Goal: Information Seeking & Learning: Learn about a topic

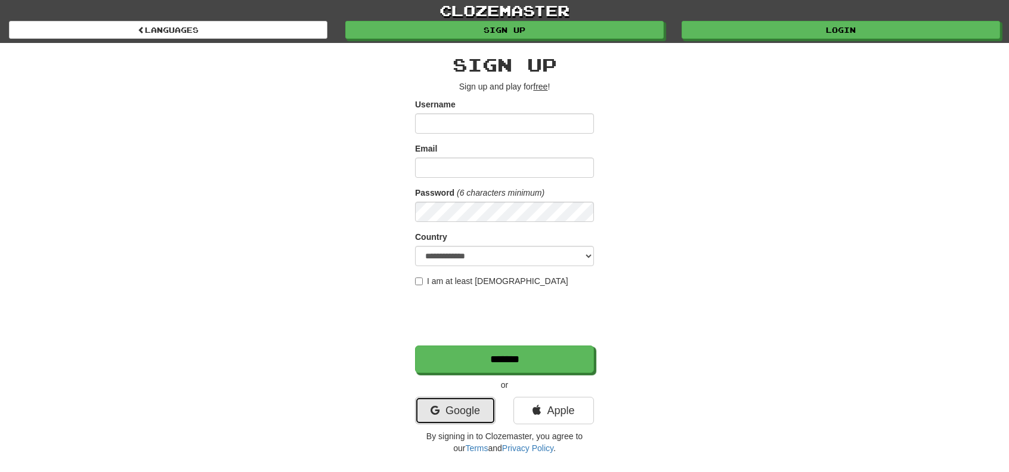
click at [454, 402] on link "Google" at bounding box center [455, 409] width 80 height 27
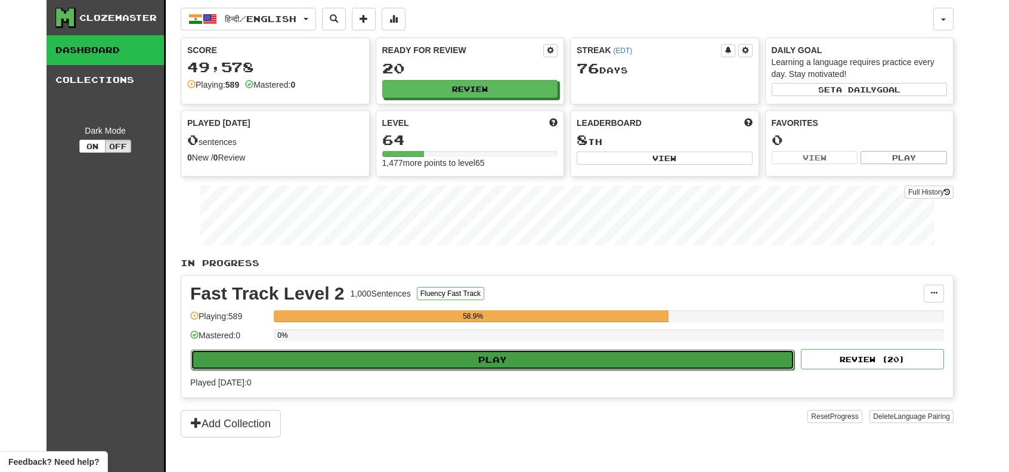
click at [489, 359] on button "Play" at bounding box center [492, 359] width 603 height 20
select select "**"
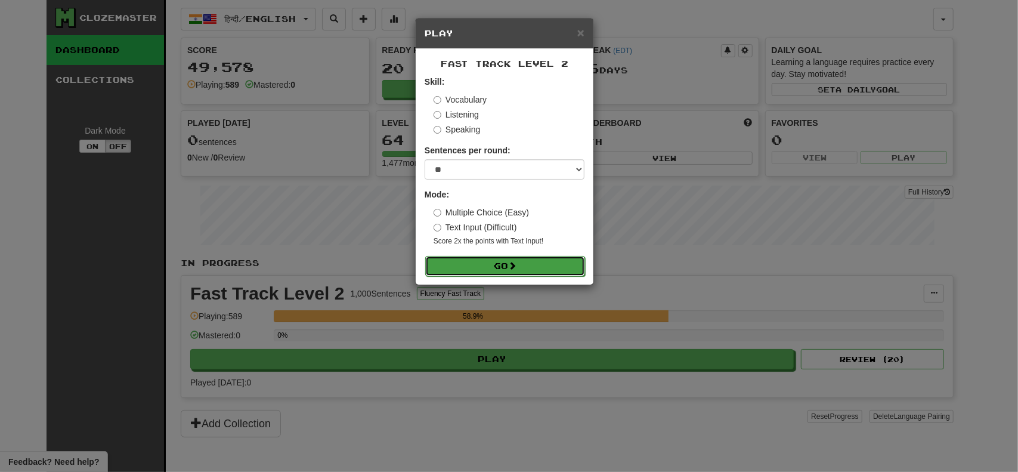
click at [514, 268] on span at bounding box center [512, 265] width 8 height 8
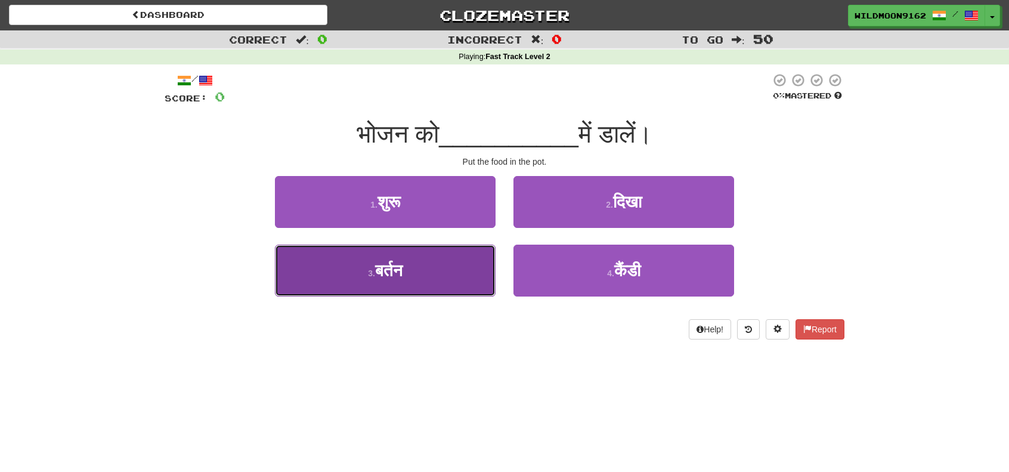
click at [398, 274] on span "बर्तन" at bounding box center [388, 270] width 27 height 18
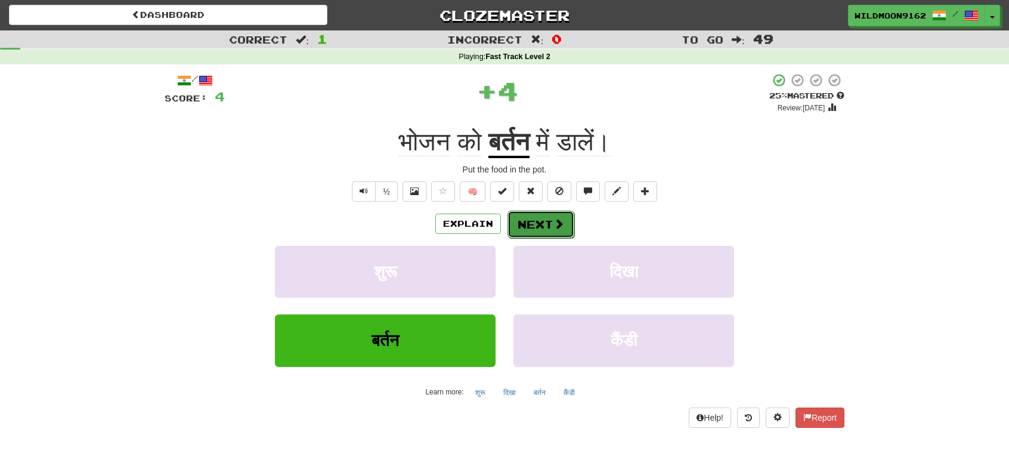
click at [556, 220] on span at bounding box center [558, 223] width 11 height 11
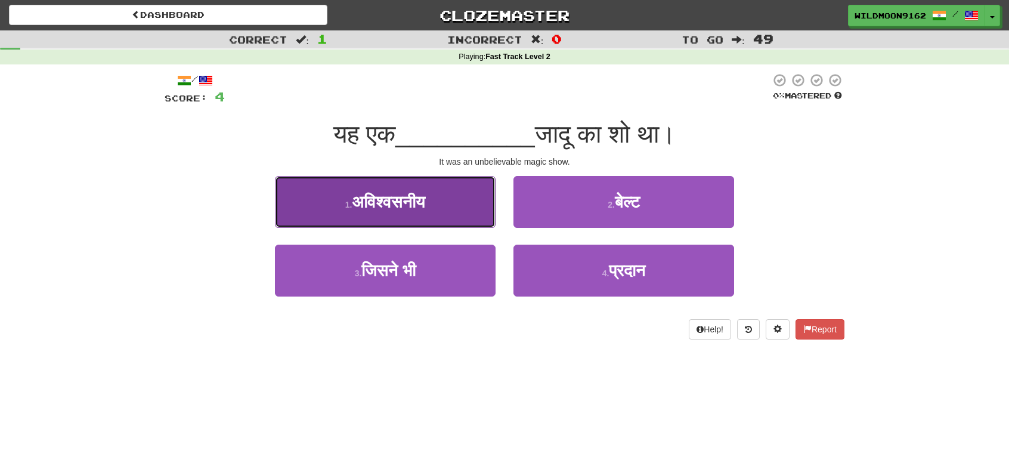
click at [438, 202] on button "1 . अविश्वसनीय" at bounding box center [385, 202] width 221 height 52
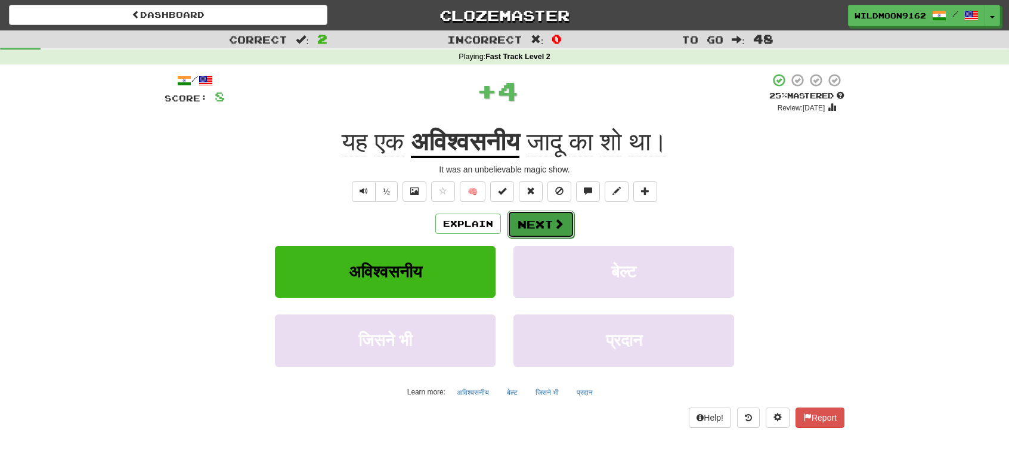
click at [557, 218] on span at bounding box center [558, 223] width 11 height 11
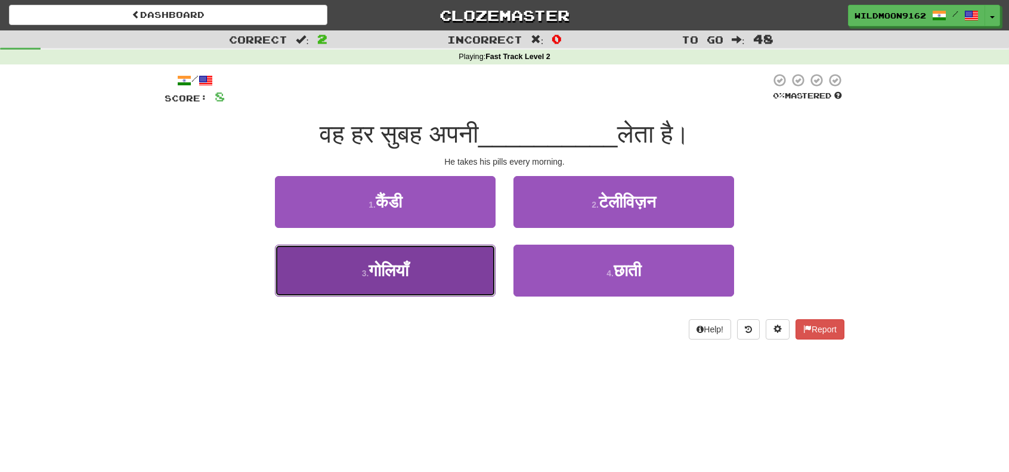
click at [437, 270] on button "3 . गोलियाँ" at bounding box center [385, 270] width 221 height 52
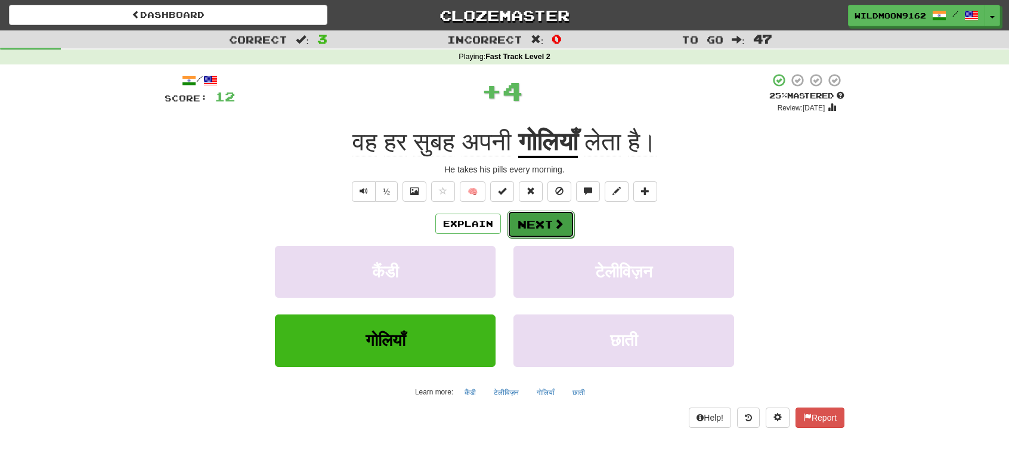
click at [542, 223] on button "Next" at bounding box center [540, 223] width 67 height 27
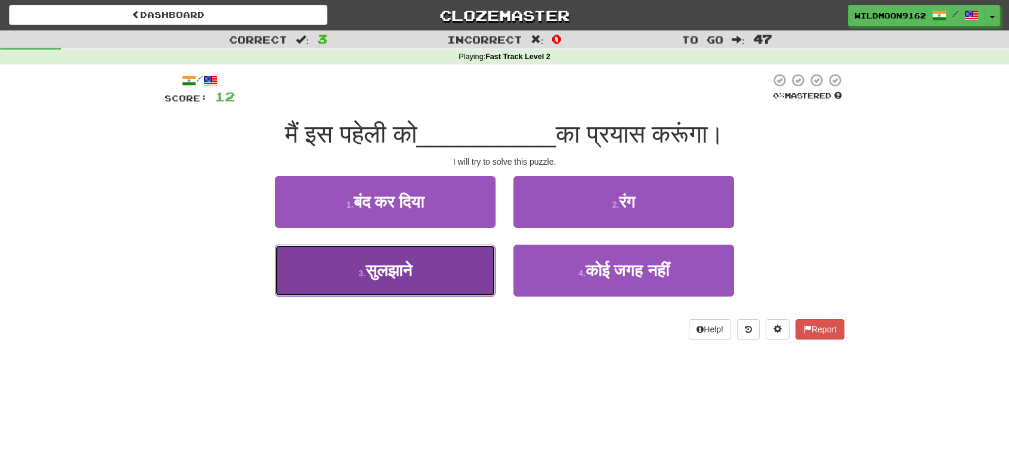
click at [461, 279] on button "3 . सुलझाने" at bounding box center [385, 270] width 221 height 52
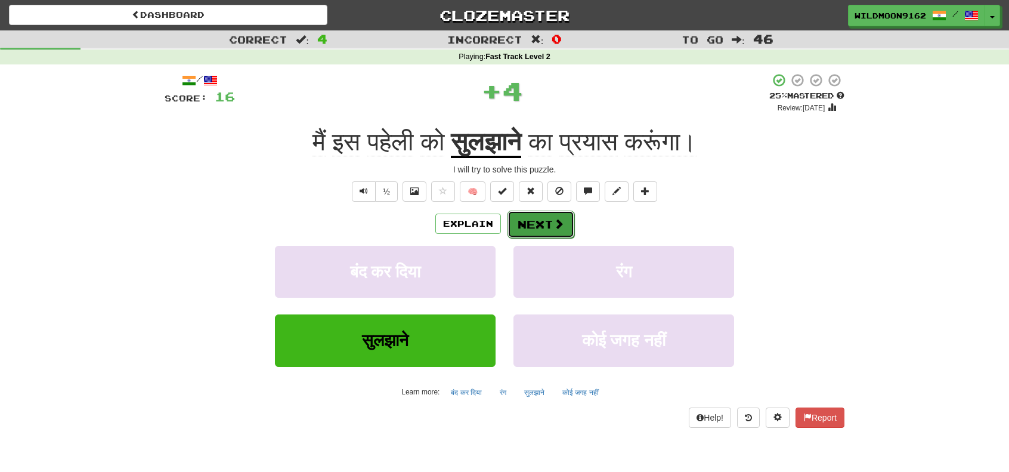
click at [541, 227] on button "Next" at bounding box center [540, 223] width 67 height 27
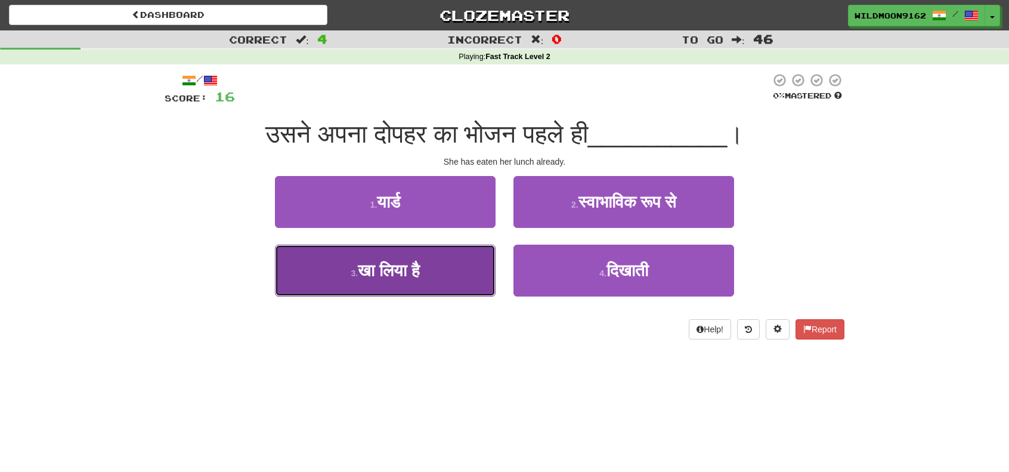
click at [420, 276] on span "खा लिया है" at bounding box center [389, 270] width 62 height 18
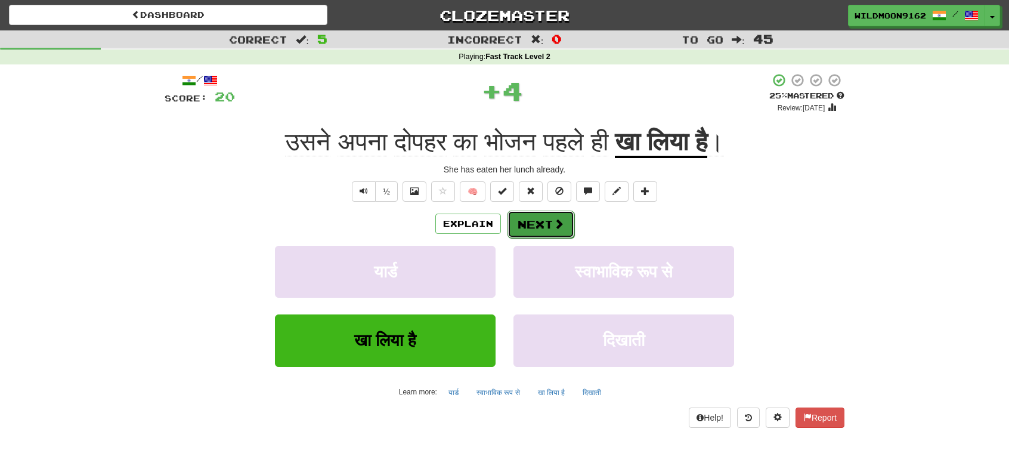
click at [536, 228] on button "Next" at bounding box center [540, 223] width 67 height 27
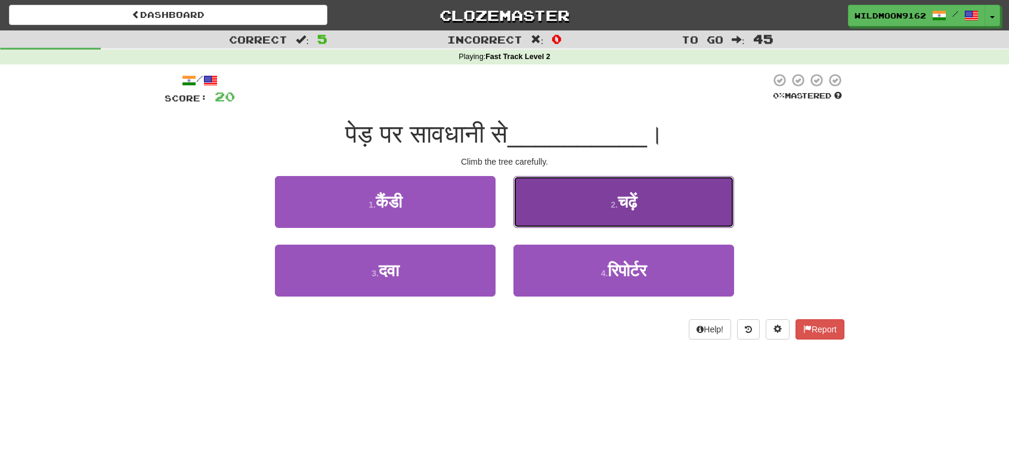
click at [640, 201] on button "2 . चढ़ें" at bounding box center [623, 202] width 221 height 52
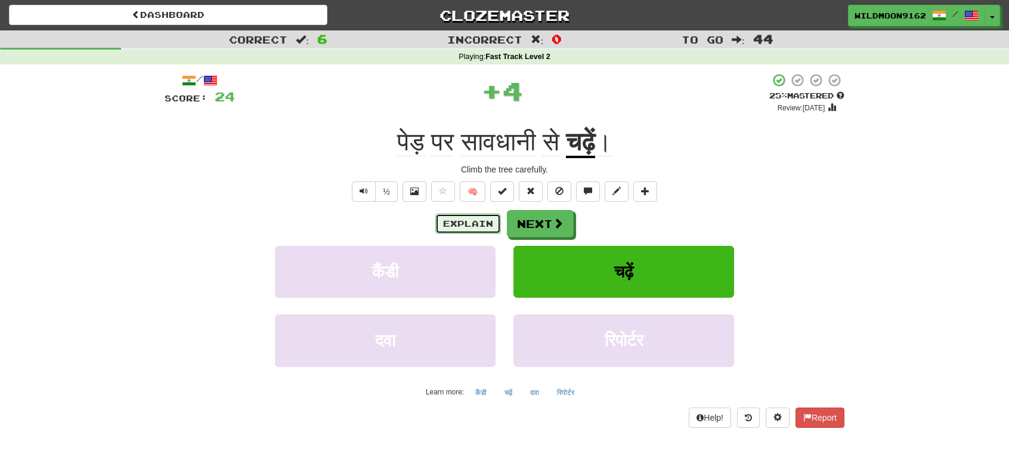
click at [494, 225] on button "Explain" at bounding box center [468, 223] width 66 height 20
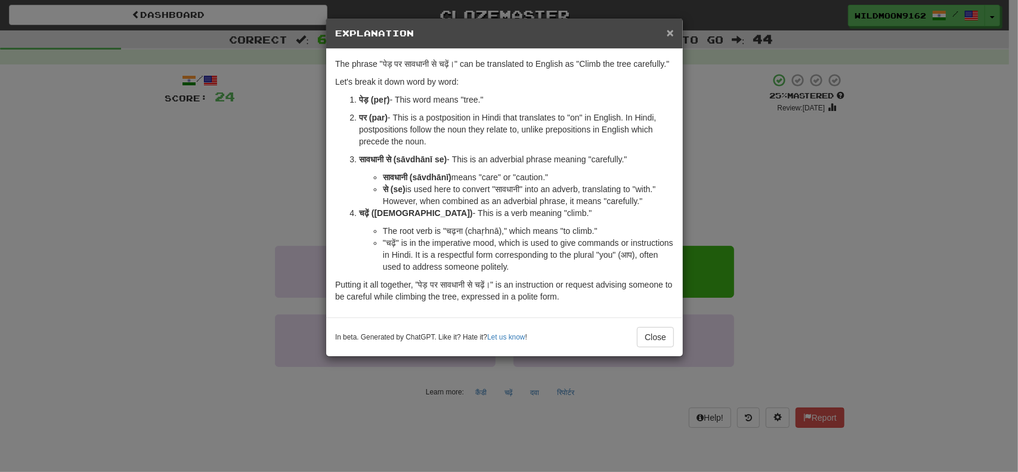
click at [671, 34] on span "×" at bounding box center [669, 33] width 7 height 14
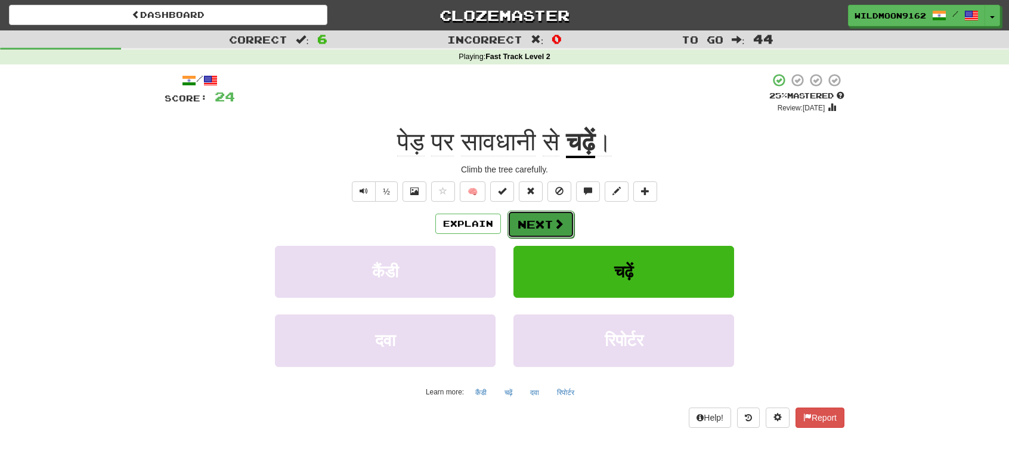
click at [542, 227] on button "Next" at bounding box center [540, 223] width 67 height 27
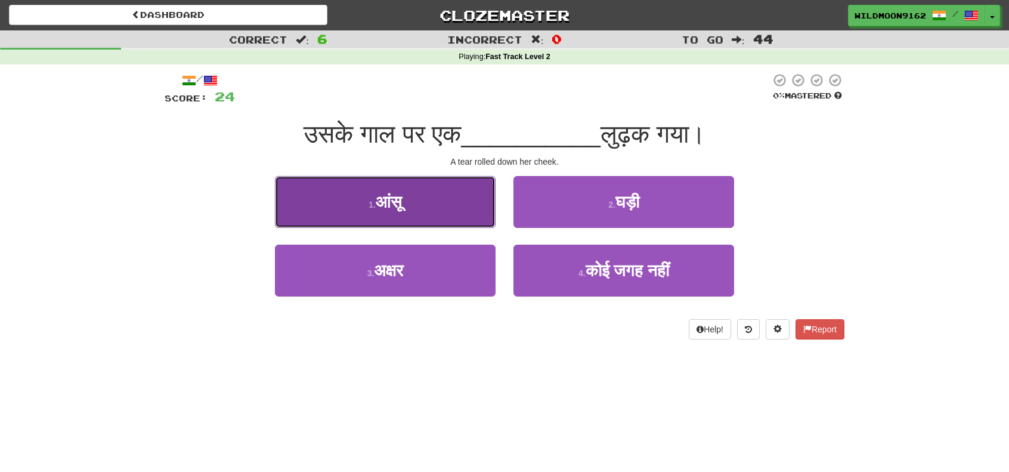
click at [401, 202] on span "आंसू" at bounding box center [389, 202] width 26 height 18
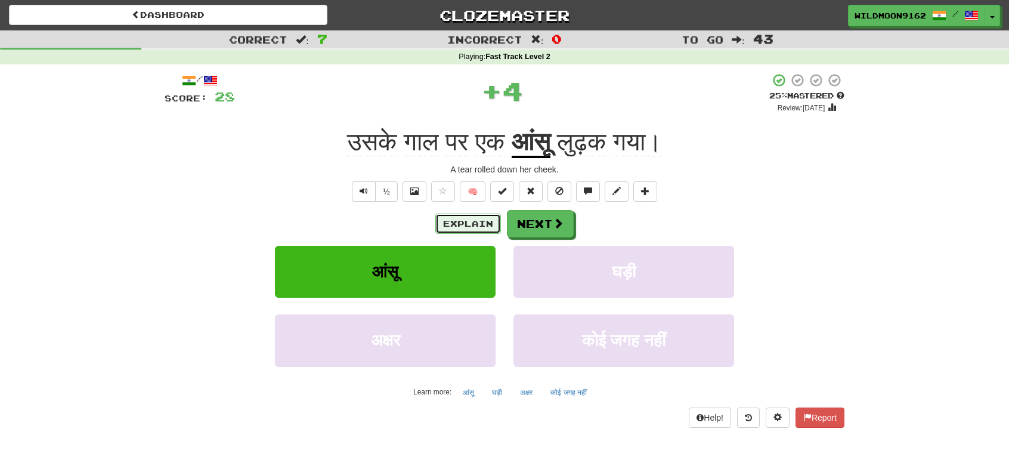
click at [460, 222] on button "Explain" at bounding box center [468, 223] width 66 height 20
click at [554, 225] on span at bounding box center [558, 223] width 11 height 11
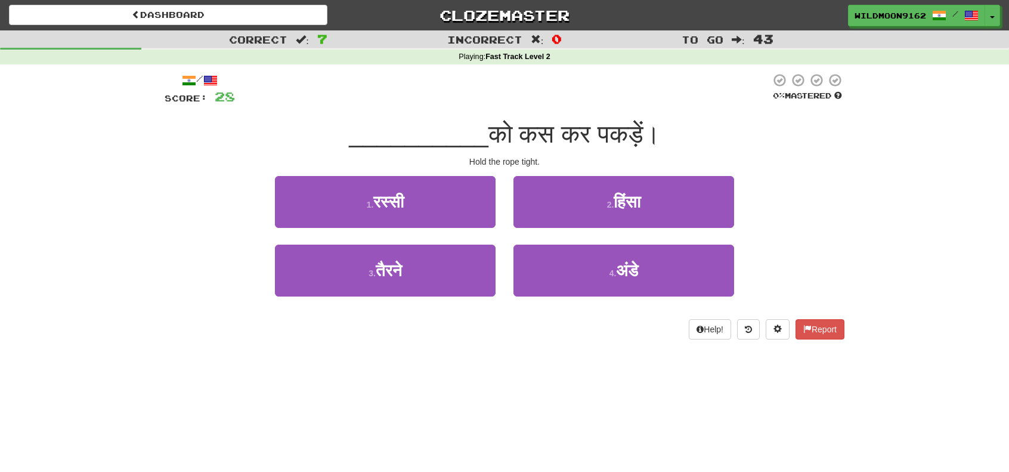
click at [117, 256] on div "Correct : 7 Incorrect : 0 To go : 43 Playing : Fast Track Level 2 / Score: 28 0…" at bounding box center [504, 192] width 1009 height 325
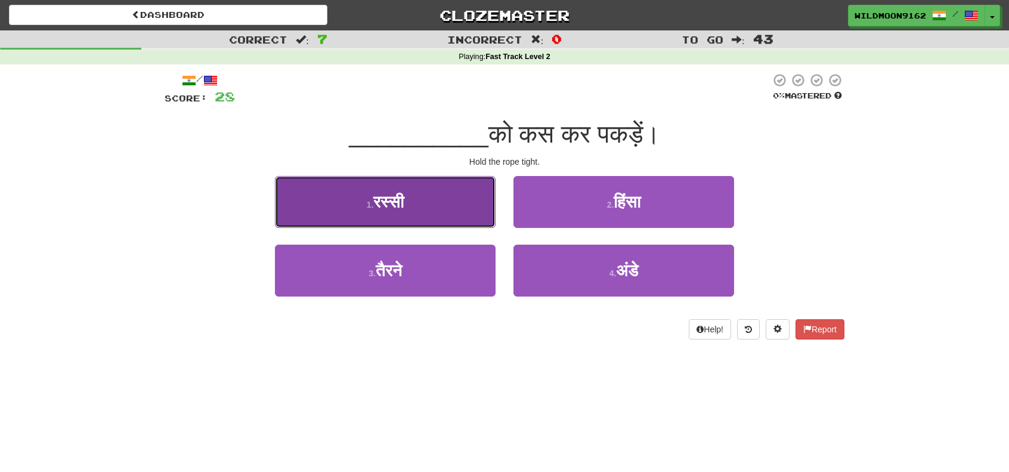
click at [362, 211] on button "1 . रस्सी" at bounding box center [385, 202] width 221 height 52
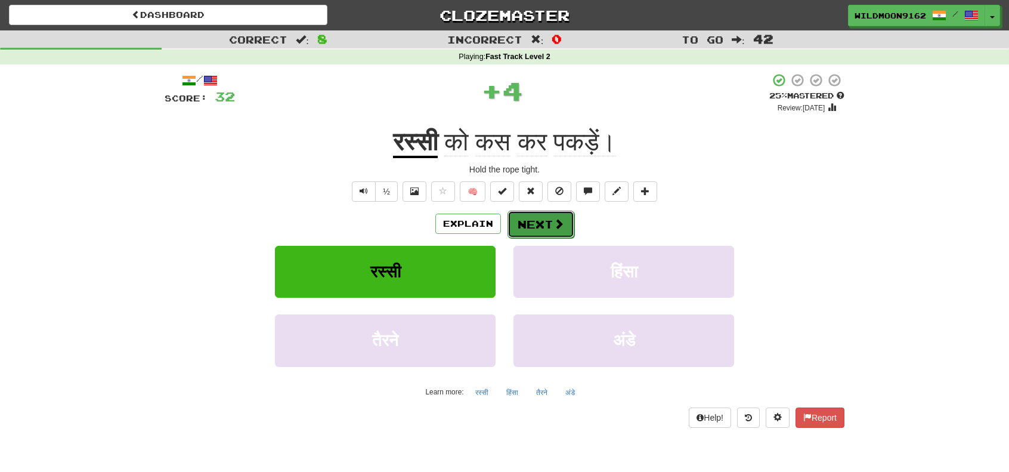
click at [534, 225] on button "Next" at bounding box center [540, 223] width 67 height 27
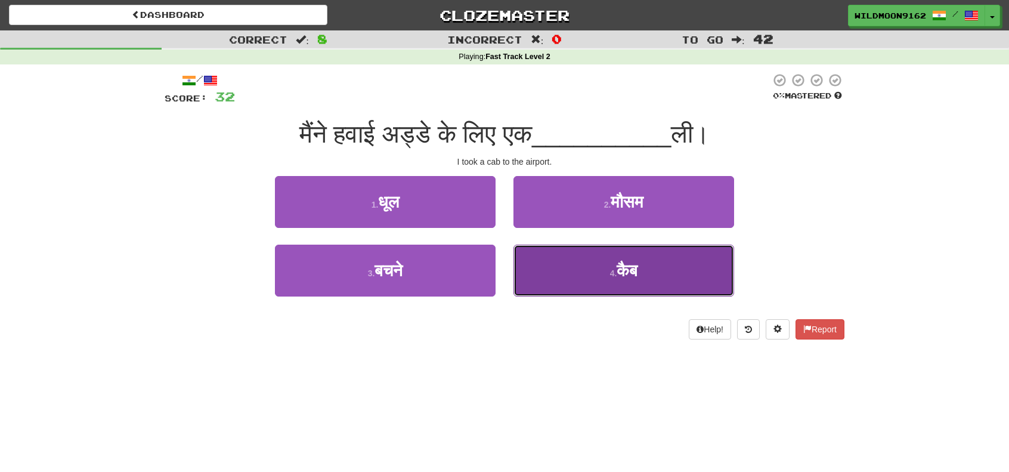
click at [622, 270] on span "कैब" at bounding box center [626, 270] width 21 height 18
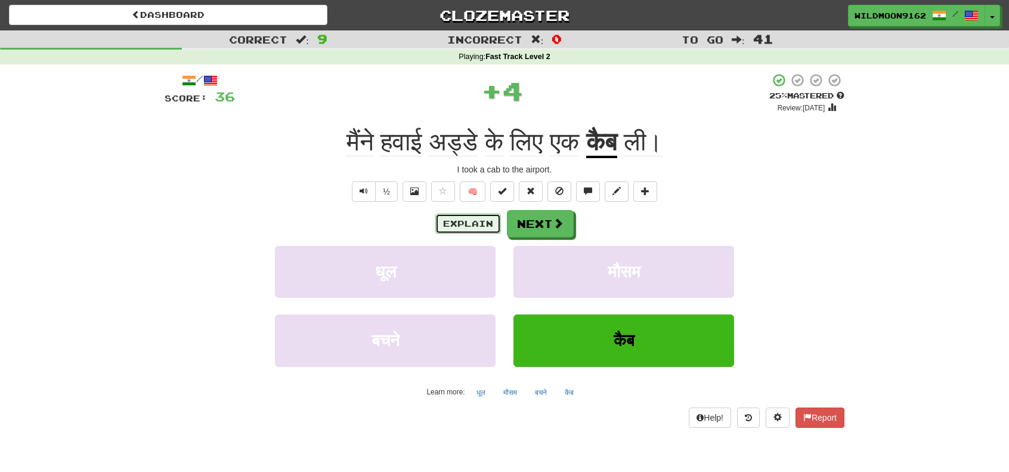
click at [467, 222] on button "Explain" at bounding box center [468, 223] width 66 height 20
click at [539, 226] on button "Next" at bounding box center [540, 223] width 67 height 27
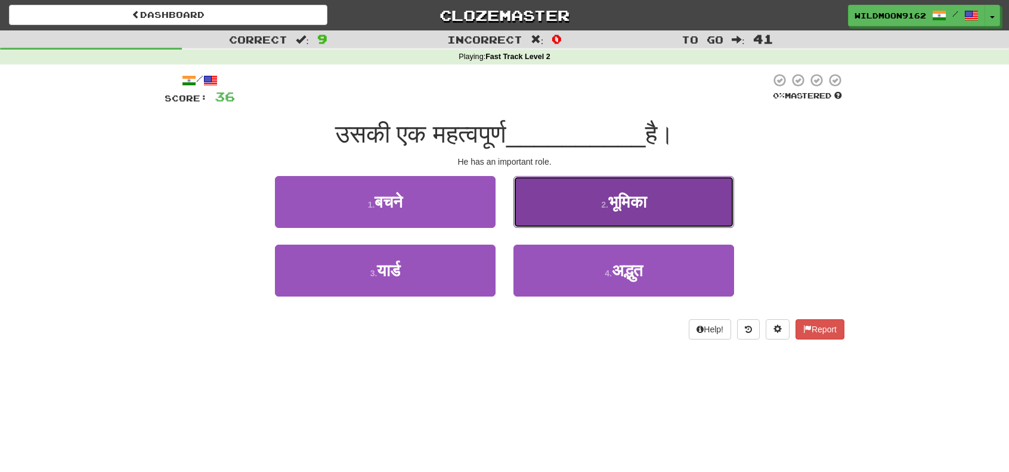
click at [609, 200] on span "भूमिका" at bounding box center [627, 202] width 38 height 18
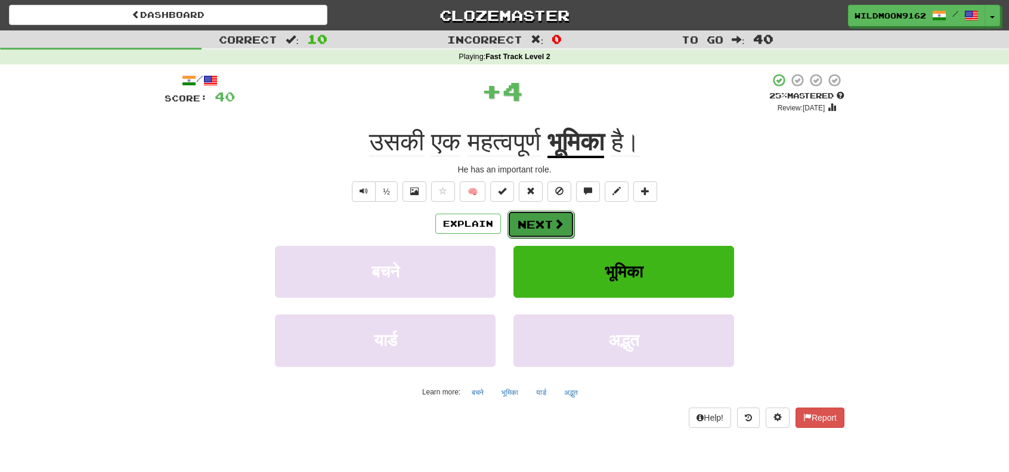
click at [553, 221] on span at bounding box center [558, 223] width 11 height 11
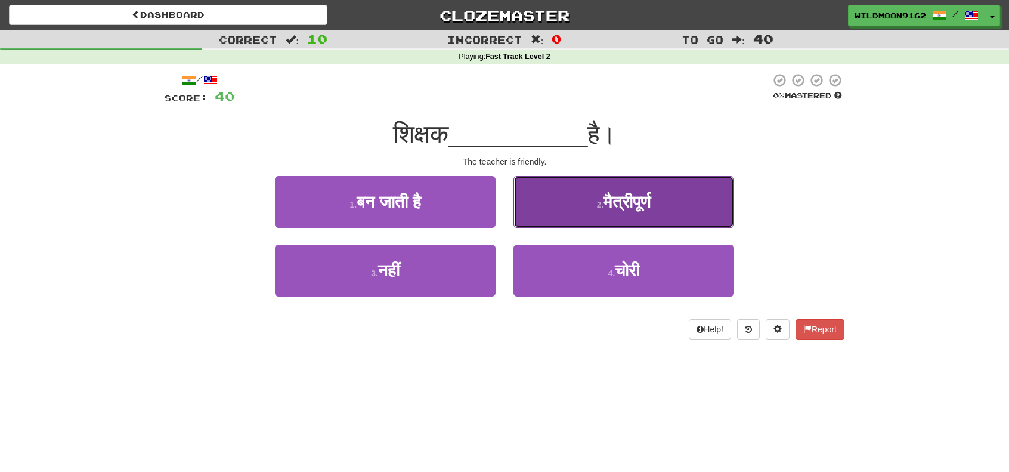
click at [635, 194] on span "मैत्रीपूर्ण" at bounding box center [626, 202] width 47 height 18
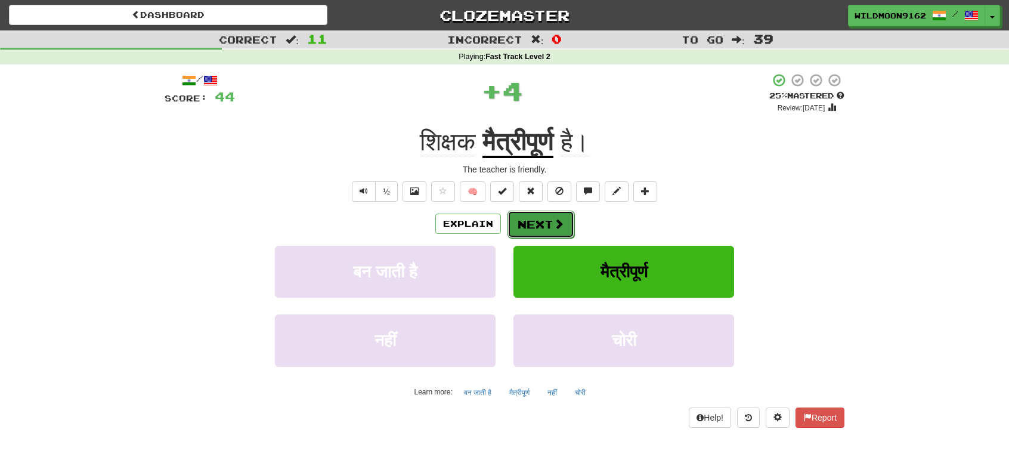
click at [545, 224] on button "Next" at bounding box center [540, 223] width 67 height 27
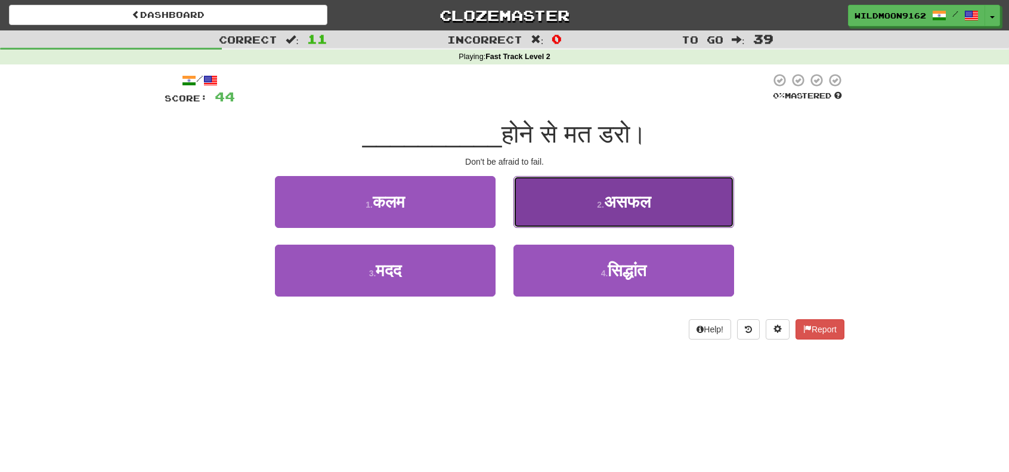
click at [590, 203] on button "2 . असफल" at bounding box center [623, 202] width 221 height 52
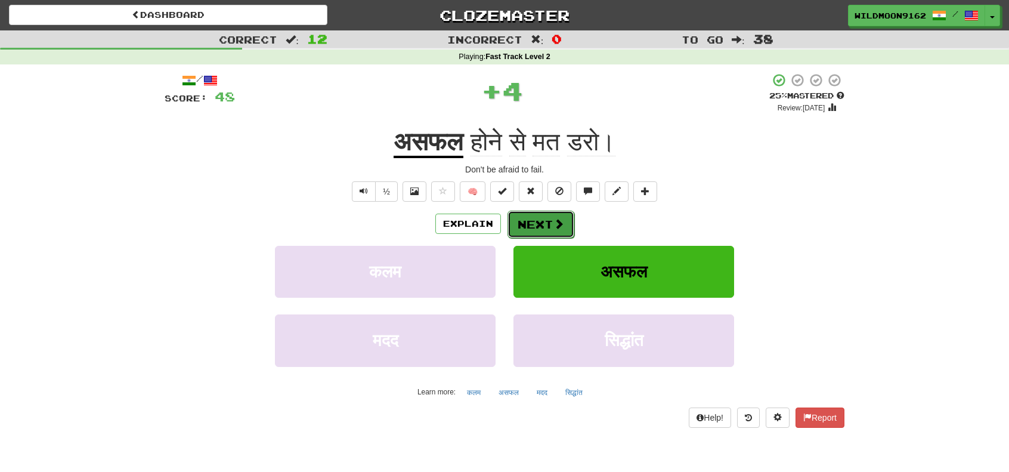
click at [544, 225] on button "Next" at bounding box center [540, 223] width 67 height 27
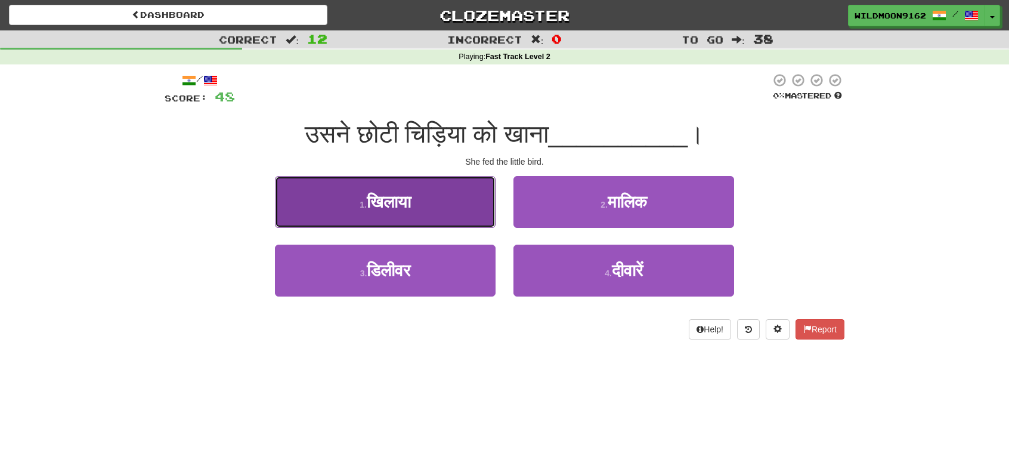
click at [355, 197] on button "1 . [GEOGRAPHIC_DATA]" at bounding box center [385, 202] width 221 height 52
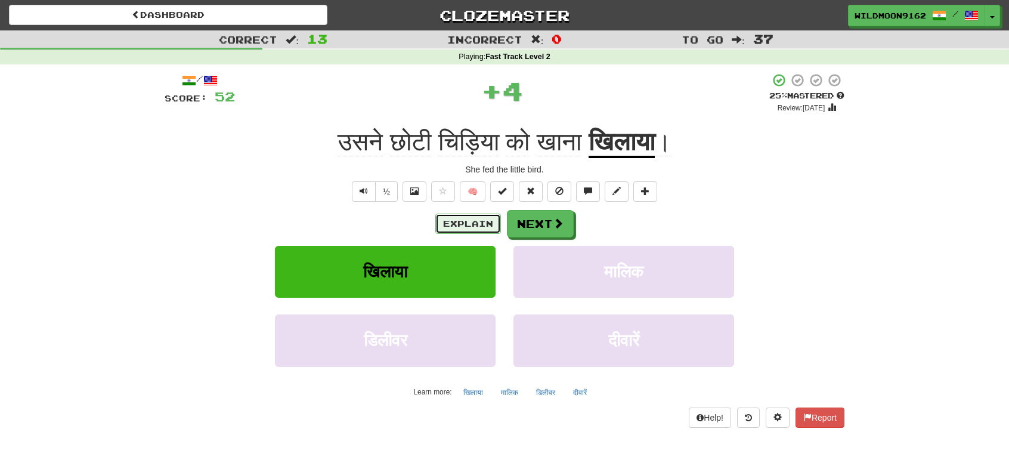
click at [469, 224] on button "Explain" at bounding box center [468, 223] width 66 height 20
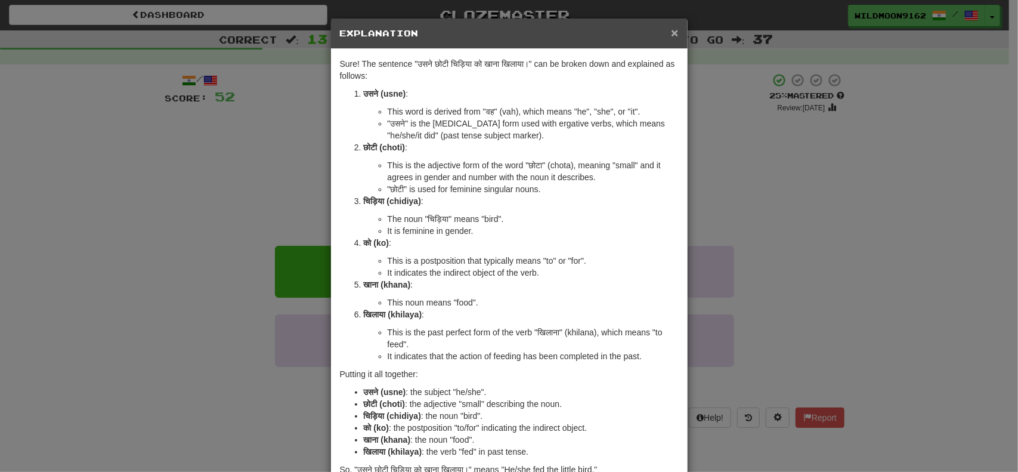
click at [671, 32] on span "×" at bounding box center [674, 33] width 7 height 14
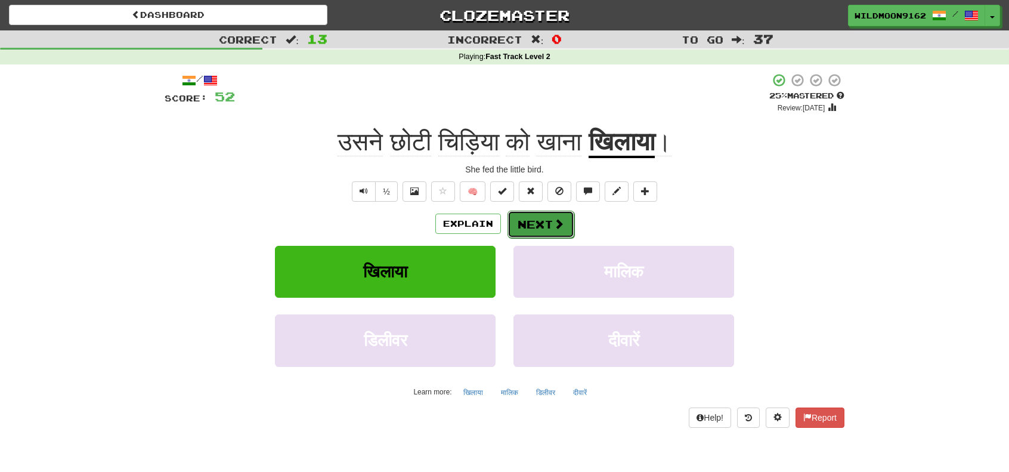
click at [556, 224] on span at bounding box center [558, 223] width 11 height 11
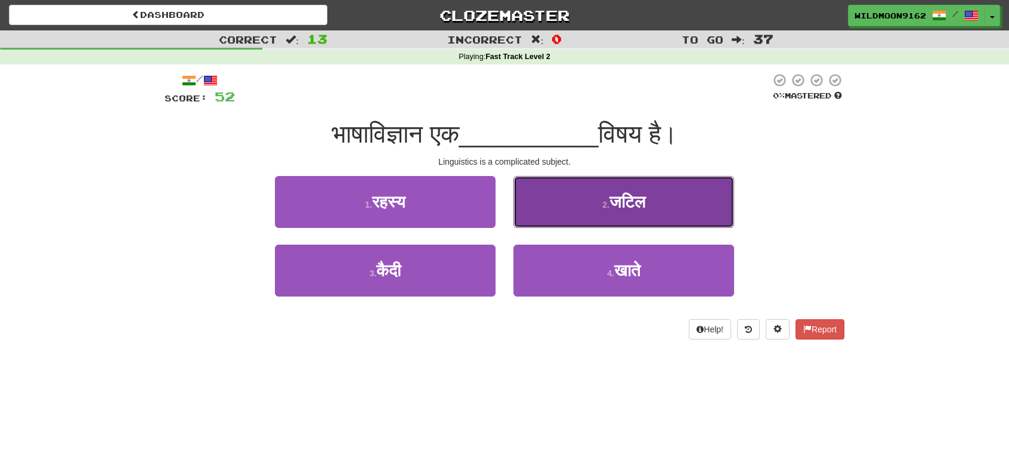
click at [582, 196] on button "2 . जटिल" at bounding box center [623, 202] width 221 height 52
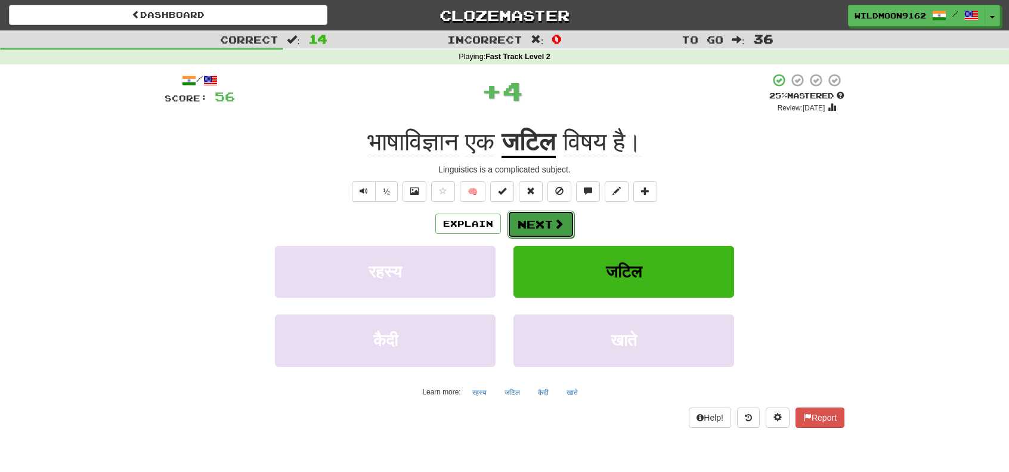
click at [553, 219] on span at bounding box center [558, 223] width 11 height 11
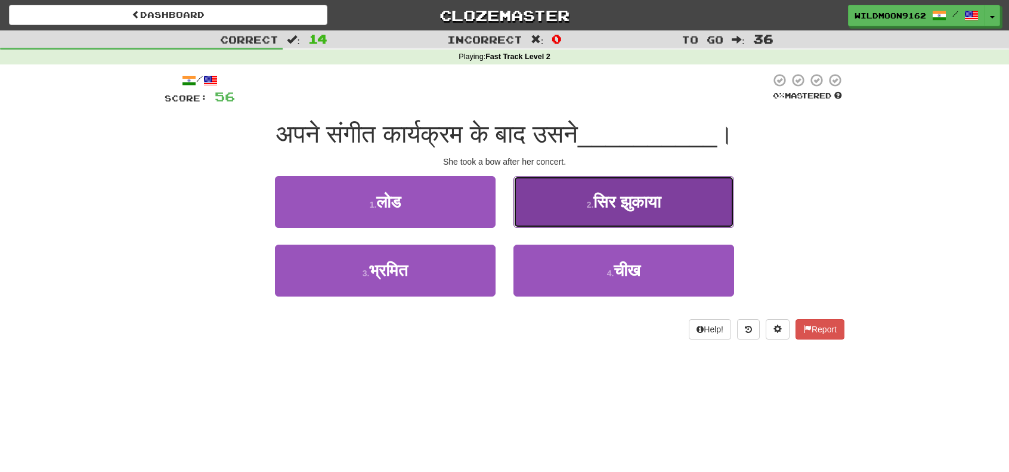
click at [593, 196] on span "सिर झुकाया" at bounding box center [626, 202] width 67 height 18
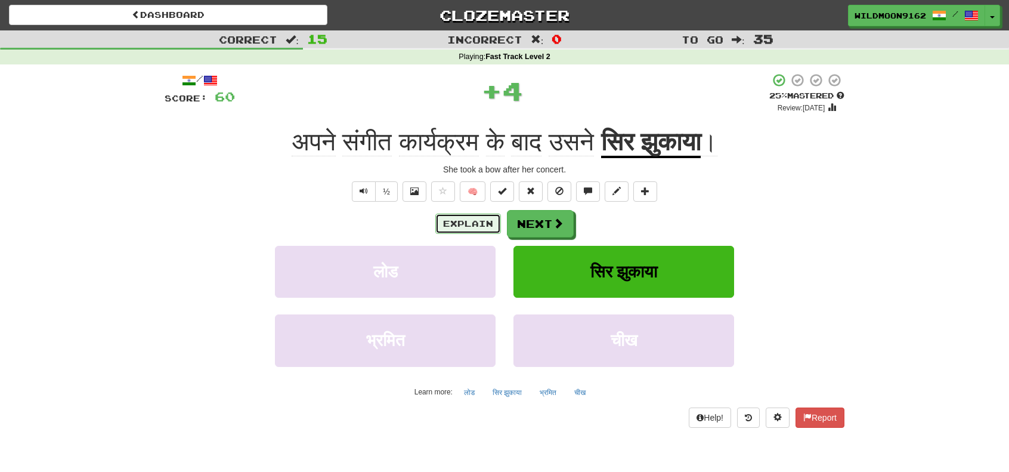
click at [454, 224] on button "Explain" at bounding box center [468, 223] width 66 height 20
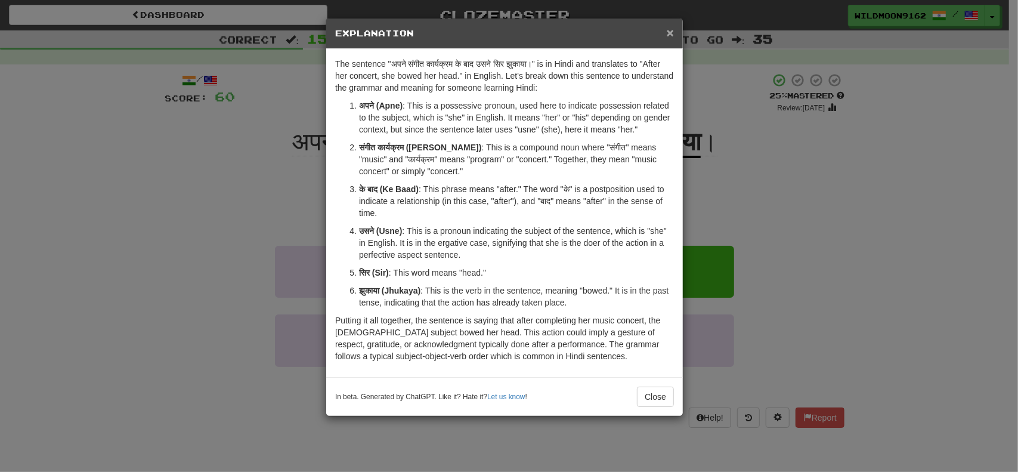
click at [671, 32] on span "×" at bounding box center [669, 33] width 7 height 14
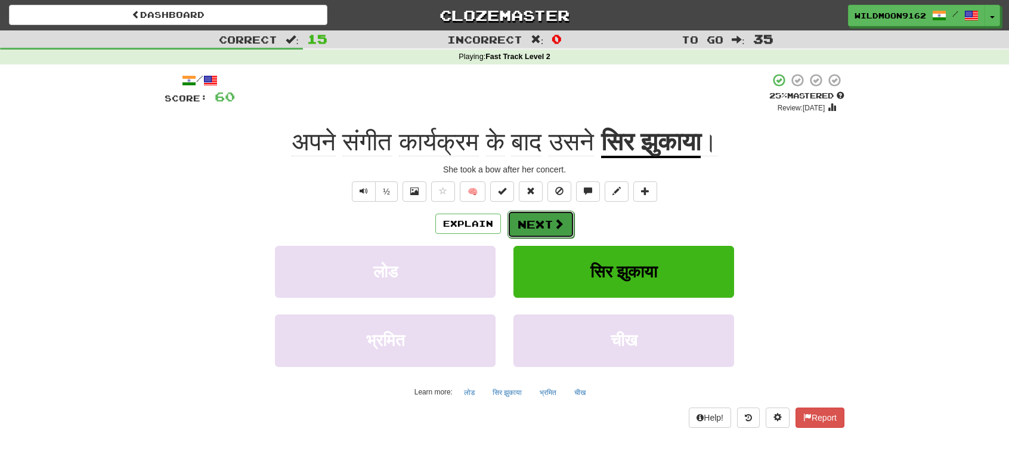
click at [539, 224] on button "Next" at bounding box center [540, 223] width 67 height 27
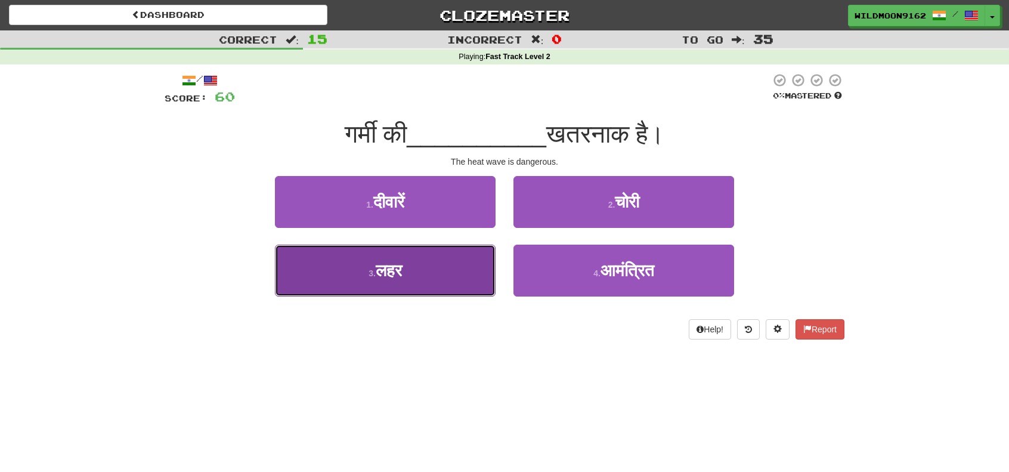
click at [386, 281] on button "3 . लहर" at bounding box center [385, 270] width 221 height 52
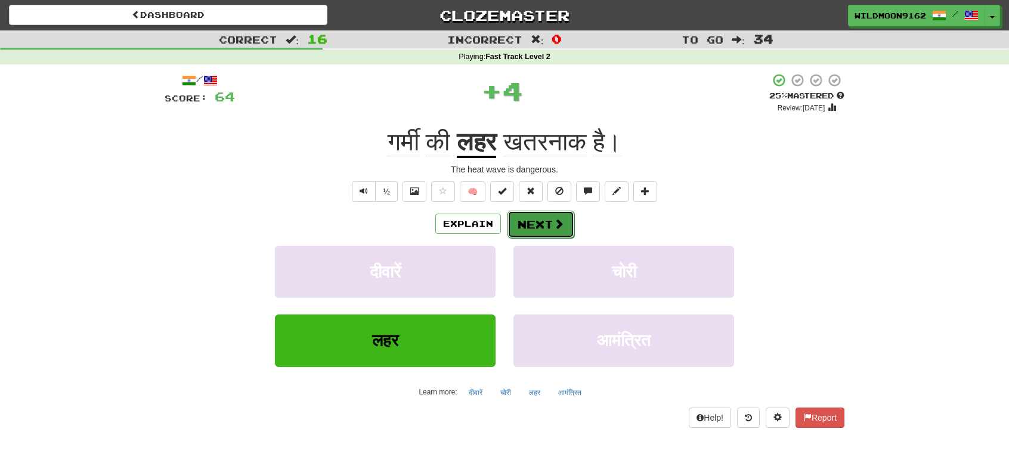
click at [526, 226] on button "Next" at bounding box center [540, 223] width 67 height 27
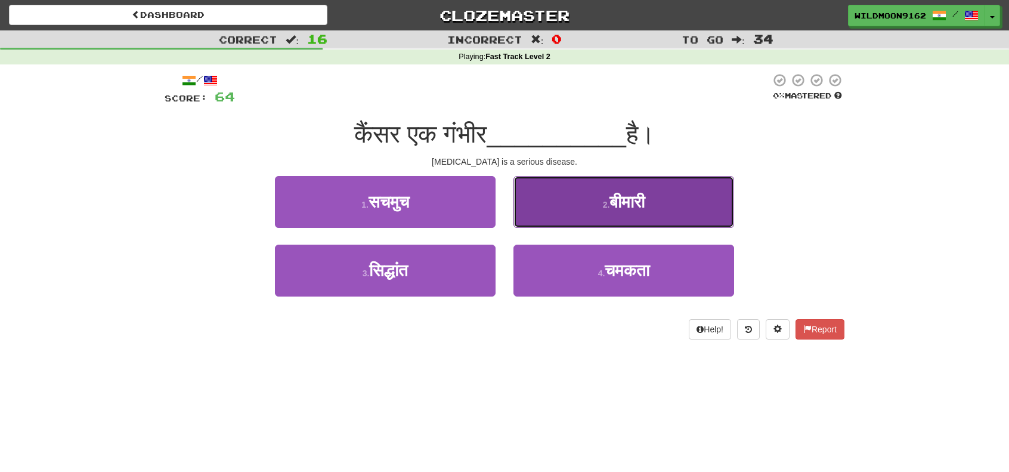
click at [620, 207] on span "बीमारी" at bounding box center [626, 202] width 35 height 18
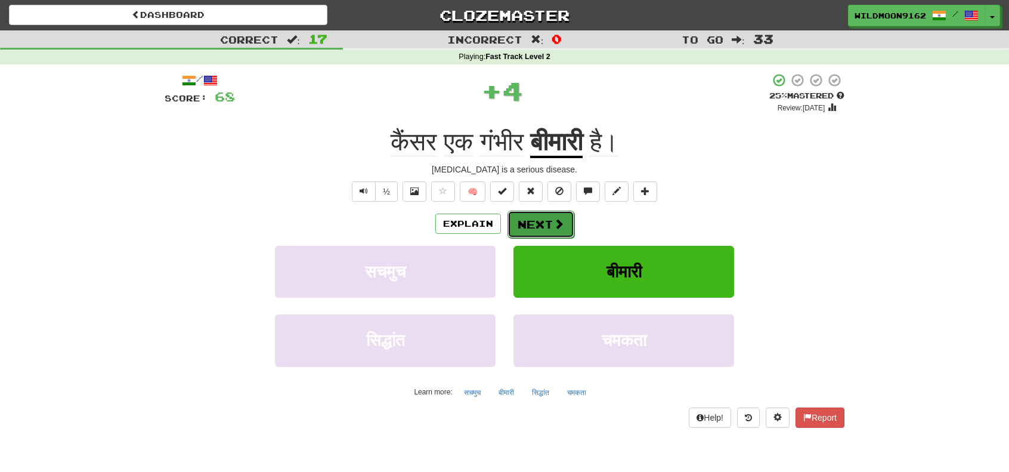
click at [547, 225] on button "Next" at bounding box center [540, 223] width 67 height 27
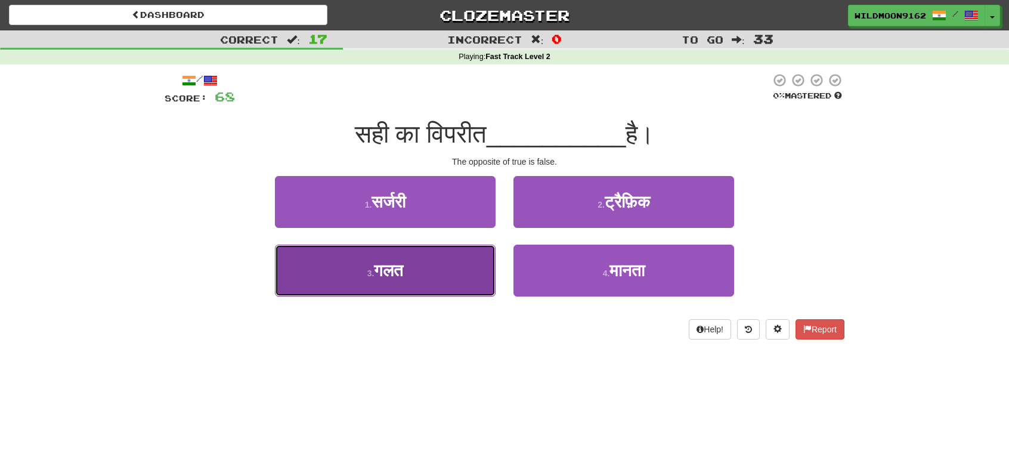
click at [420, 282] on button "3 . गलत" at bounding box center [385, 270] width 221 height 52
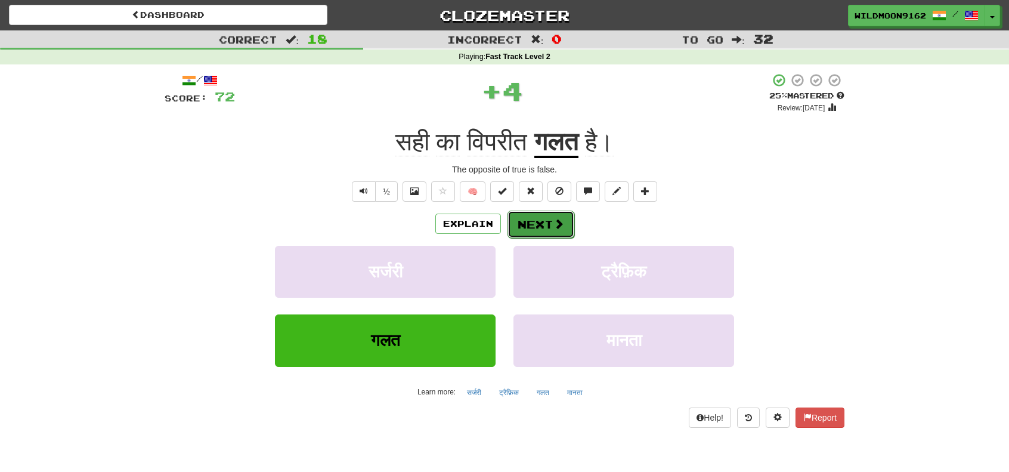
click at [544, 221] on button "Next" at bounding box center [540, 223] width 67 height 27
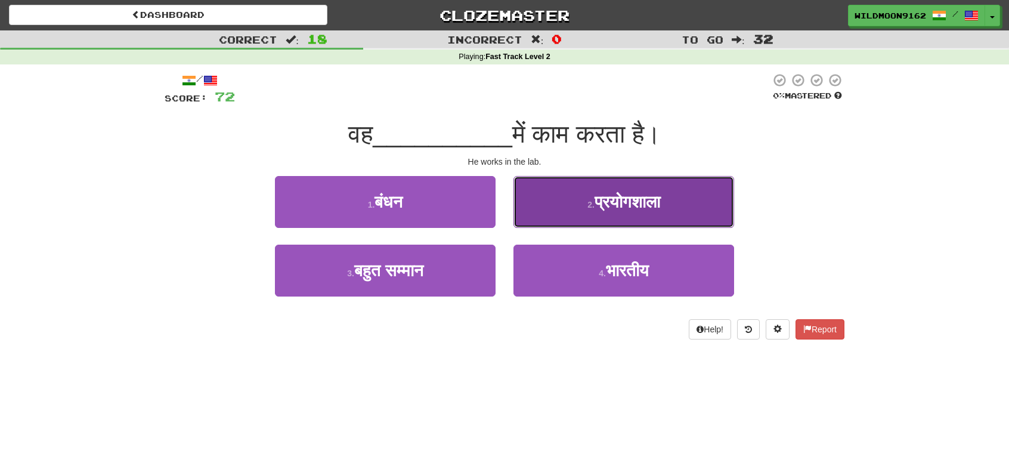
click at [604, 202] on span "प्रयोगशाला" at bounding box center [627, 202] width 66 height 18
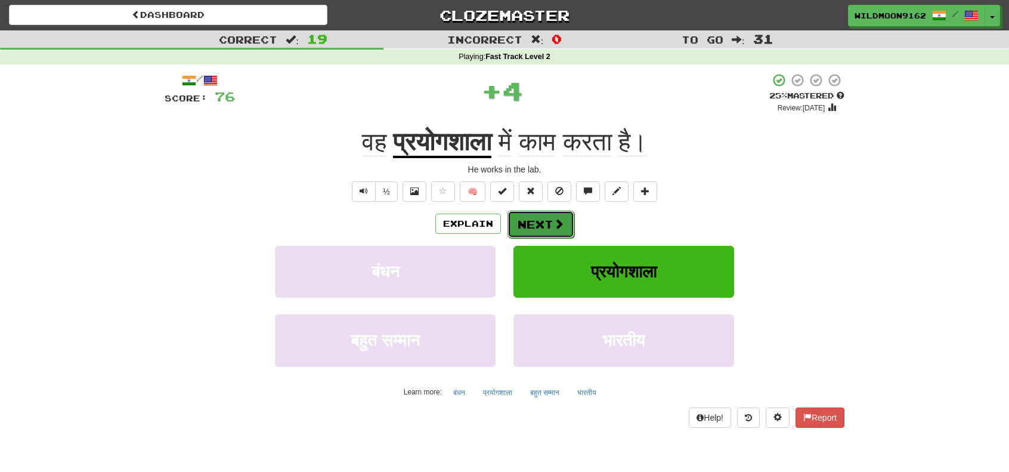
click at [535, 221] on button "Next" at bounding box center [540, 223] width 67 height 27
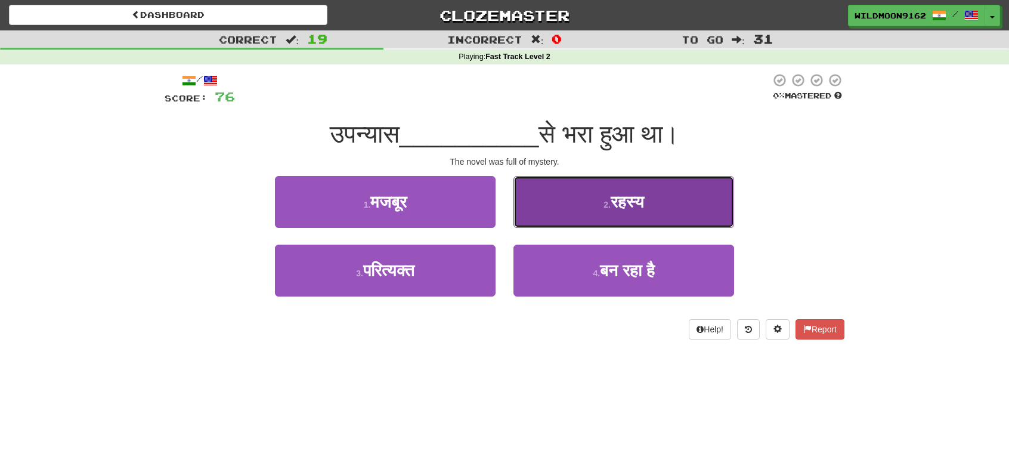
click at [578, 203] on button "2 . रहस्य" at bounding box center [623, 202] width 221 height 52
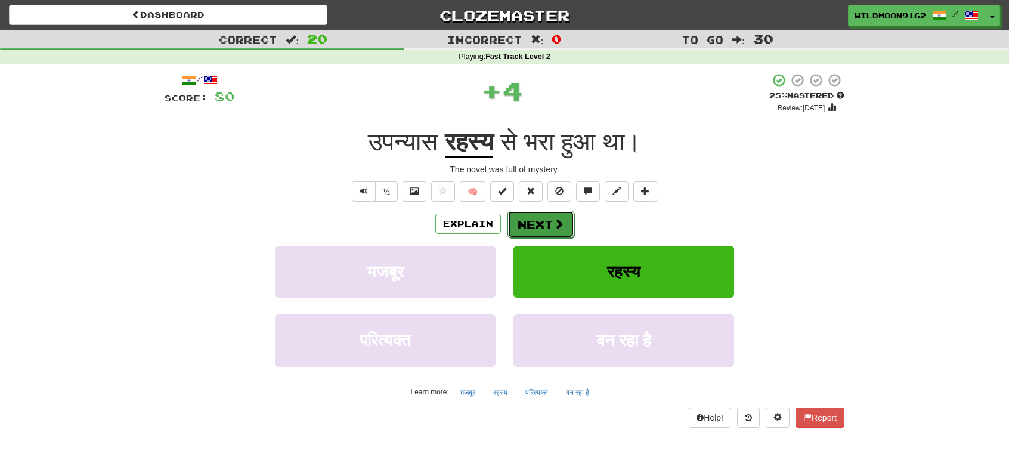
click at [548, 221] on button "Next" at bounding box center [540, 223] width 67 height 27
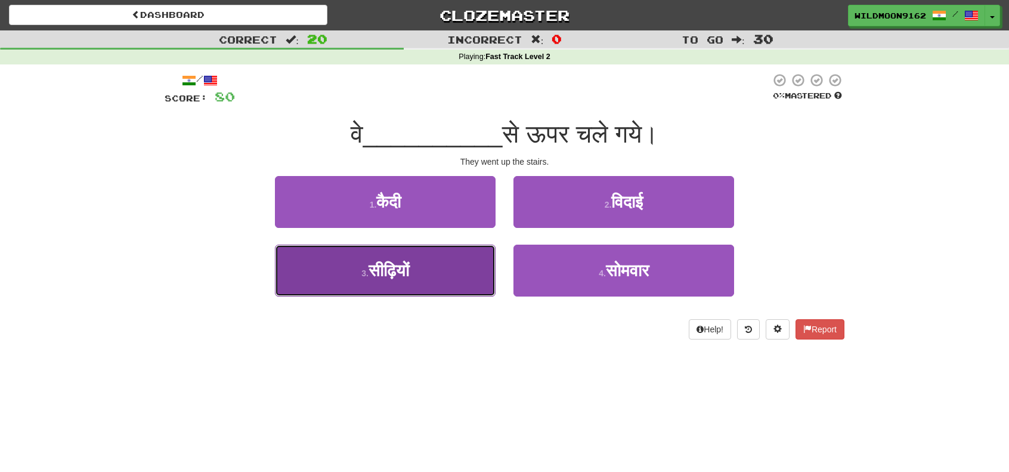
click at [448, 269] on button "3 . सीढ़ियों" at bounding box center [385, 270] width 221 height 52
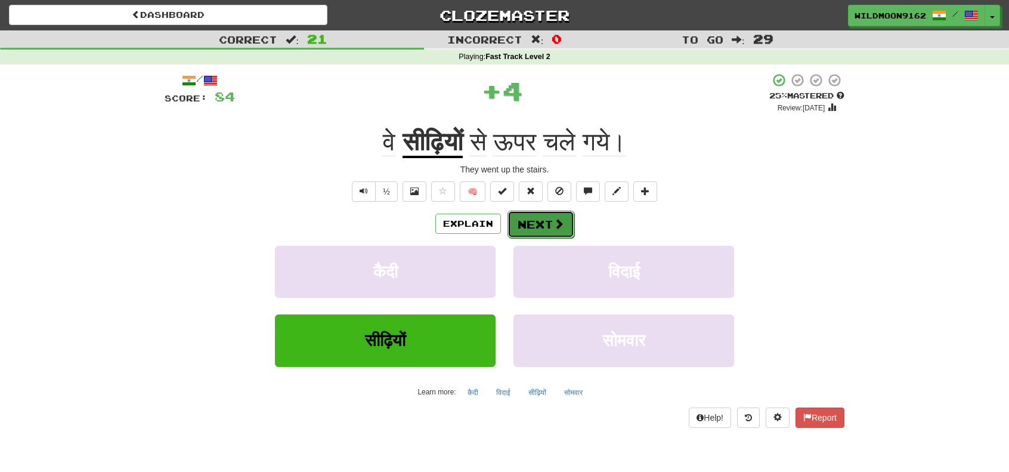
click at [554, 219] on span at bounding box center [558, 223] width 11 height 11
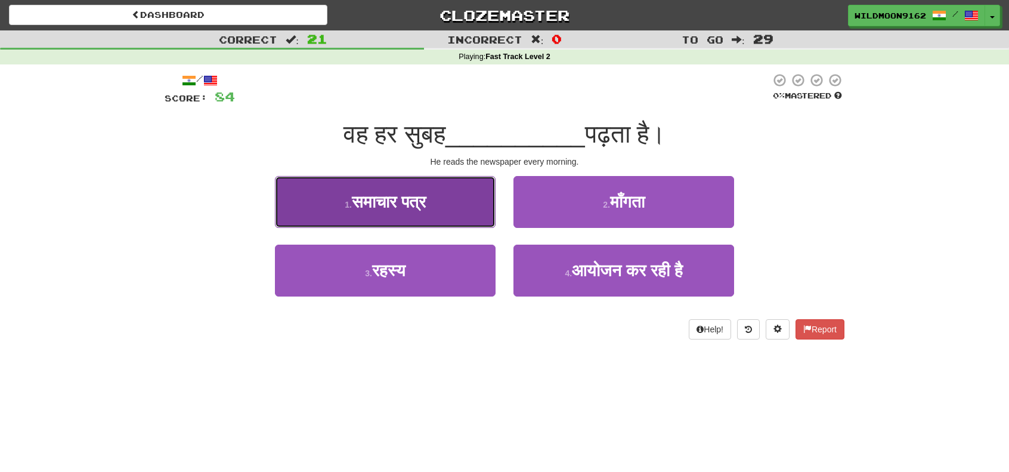
click at [416, 203] on span "समाचार पत्र" at bounding box center [389, 202] width 74 height 18
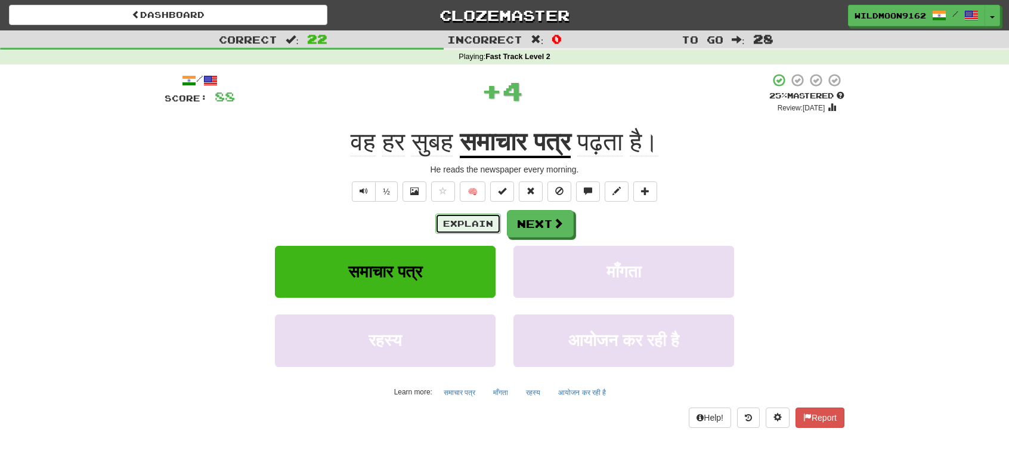
click at [479, 224] on button "Explain" at bounding box center [468, 223] width 66 height 20
click at [553, 226] on span at bounding box center [558, 223] width 11 height 11
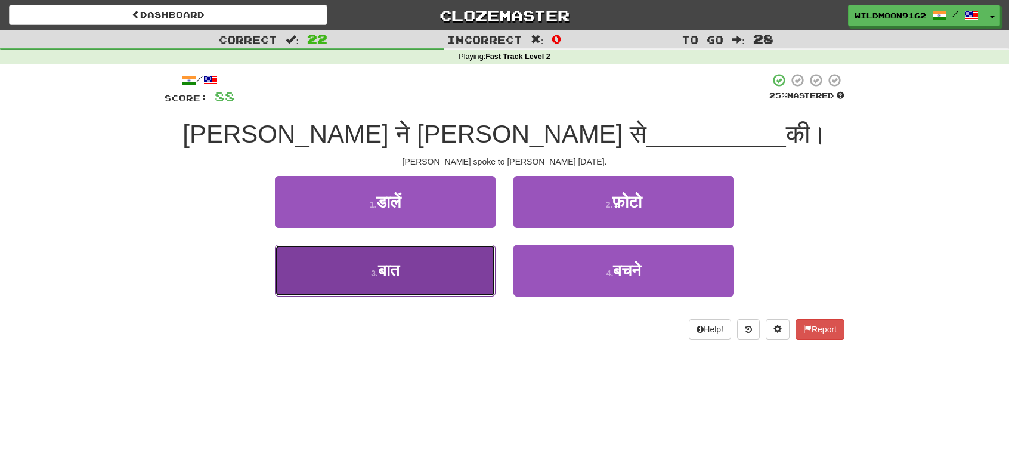
click at [434, 271] on button "3 . बात" at bounding box center [385, 270] width 221 height 52
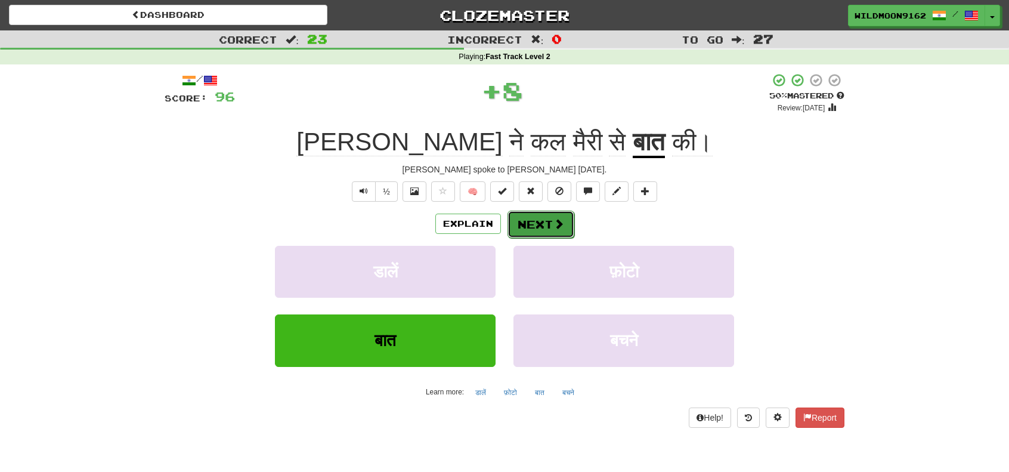
click at [553, 222] on span at bounding box center [558, 223] width 11 height 11
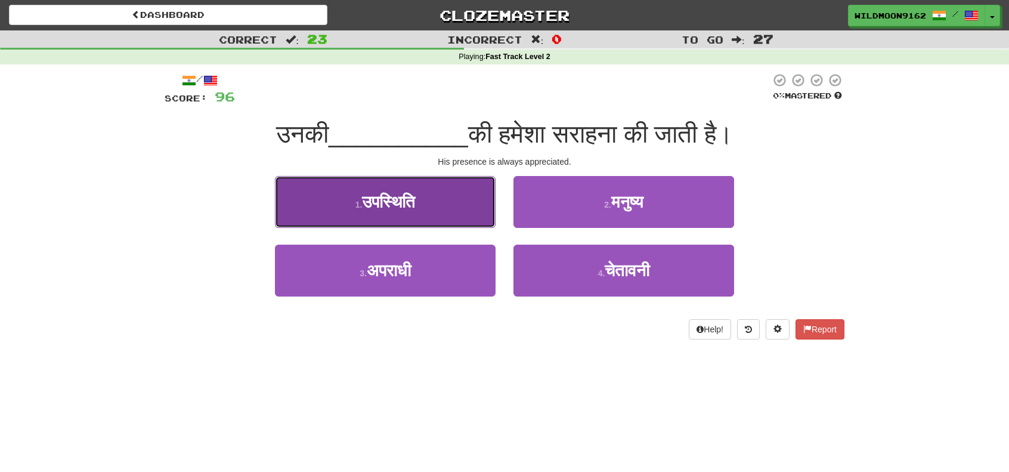
click at [410, 203] on span "उपस्थिति" at bounding box center [388, 202] width 53 height 18
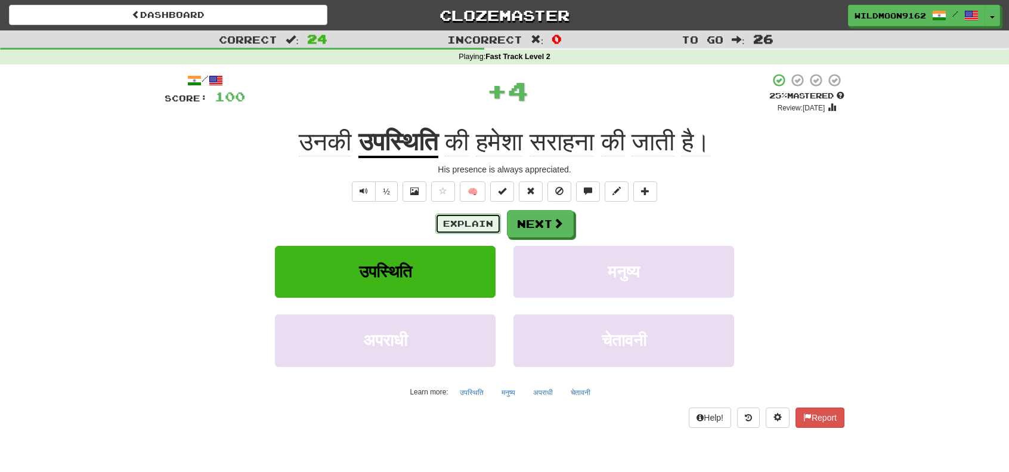
click at [465, 225] on button "Explain" at bounding box center [468, 223] width 66 height 20
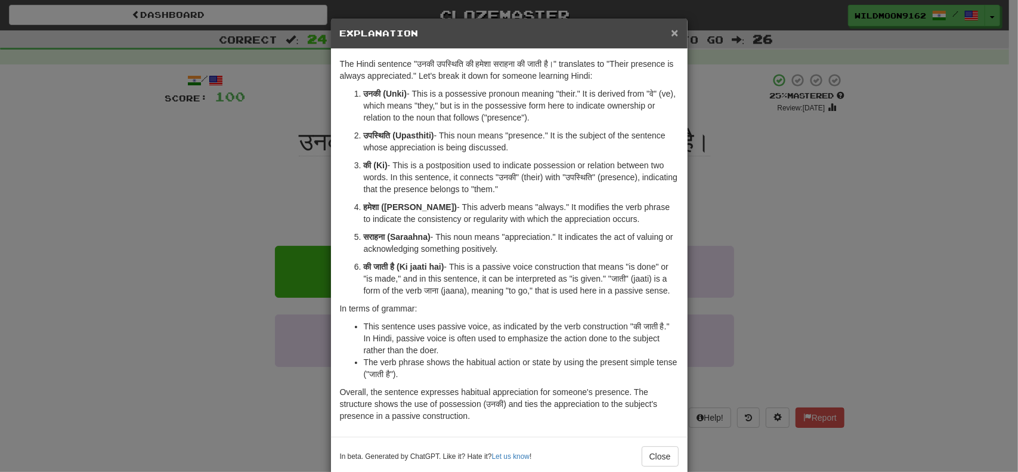
click at [671, 33] on span "×" at bounding box center [674, 33] width 7 height 14
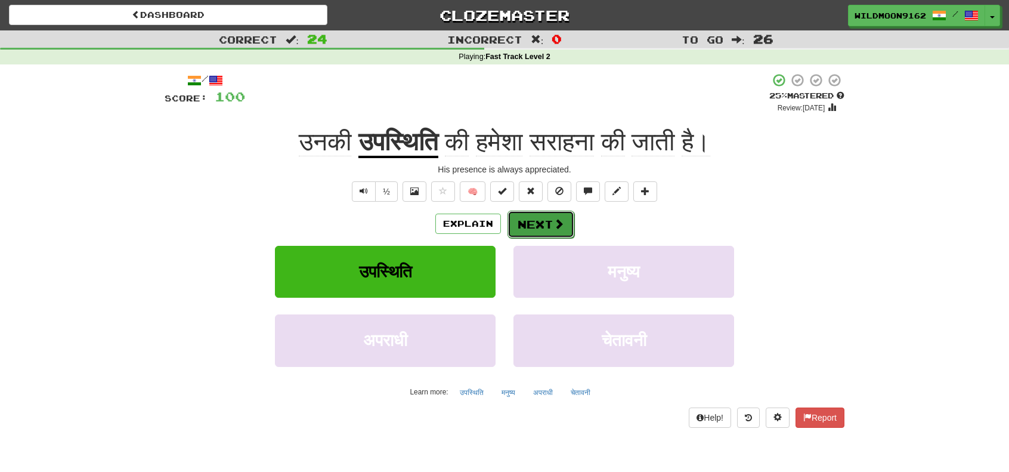
click at [548, 230] on button "Next" at bounding box center [540, 223] width 67 height 27
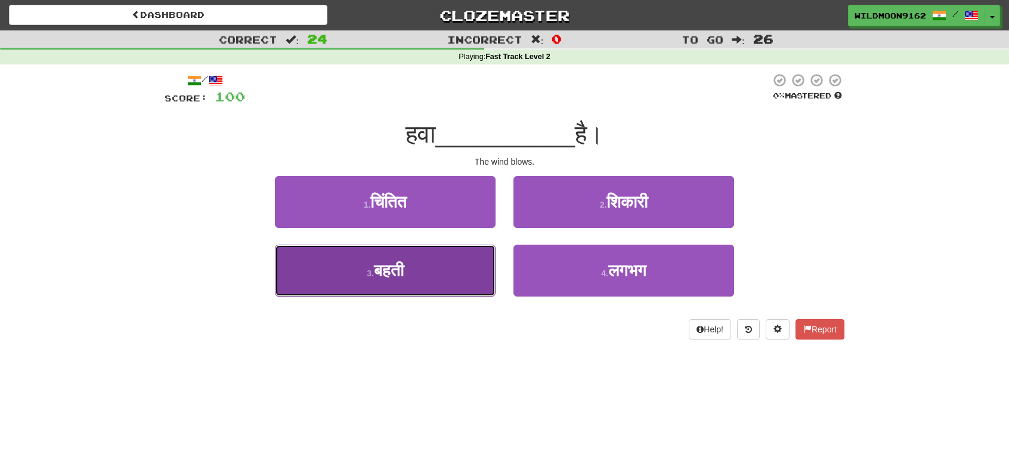
click at [423, 276] on button "3 . बहती" at bounding box center [385, 270] width 221 height 52
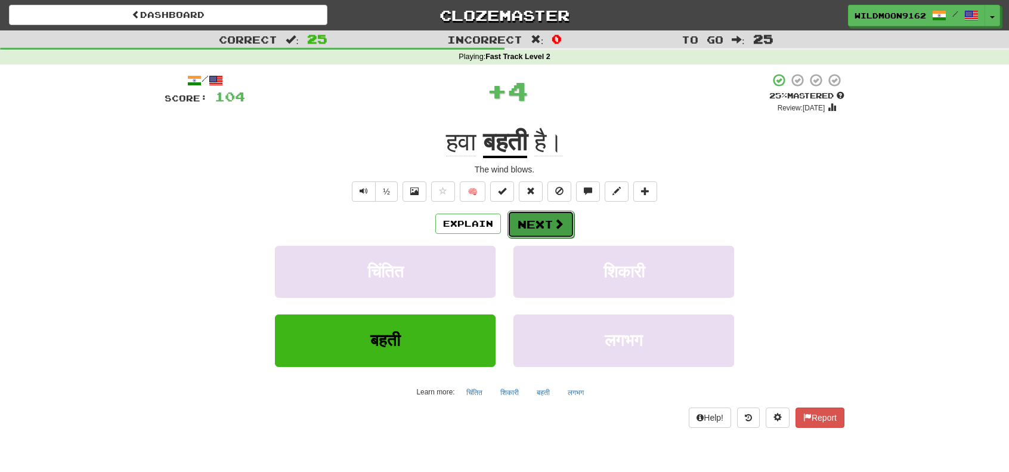
click at [527, 222] on button "Next" at bounding box center [540, 223] width 67 height 27
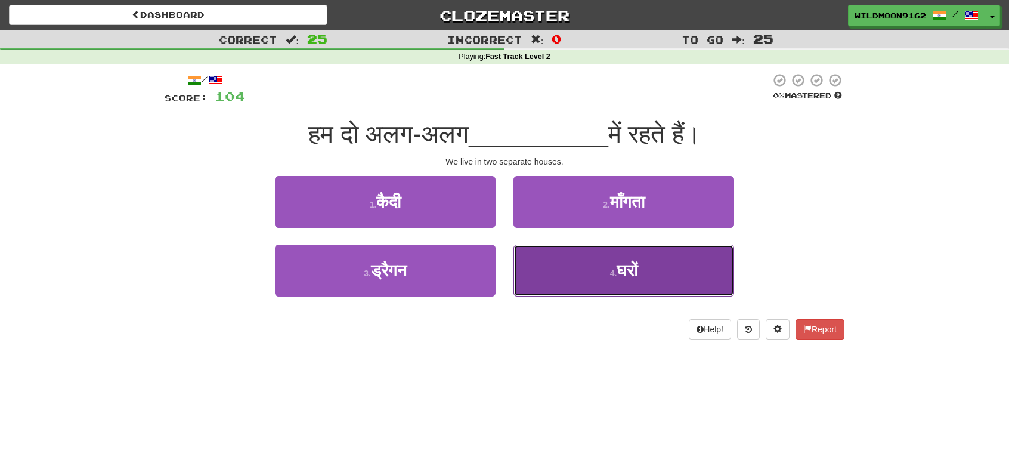
click at [616, 272] on span "घरों" at bounding box center [626, 270] width 21 height 18
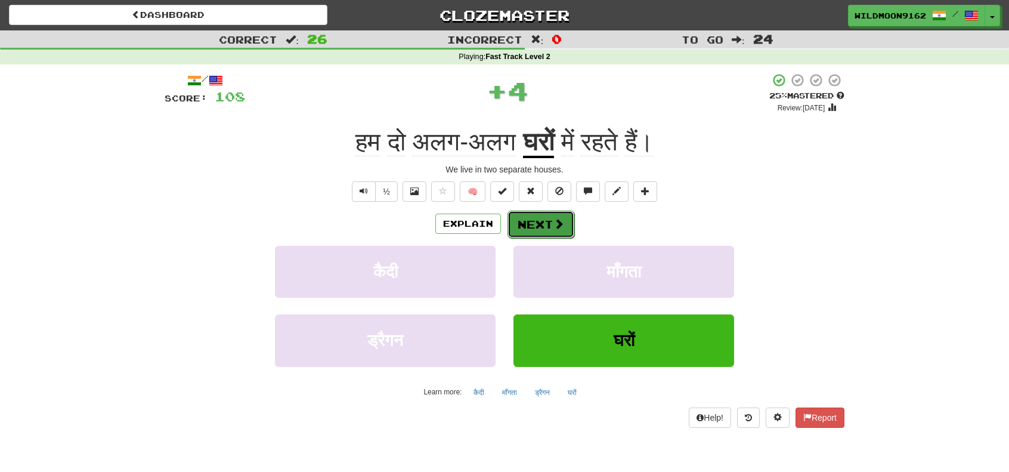
click at [542, 218] on button "Next" at bounding box center [540, 223] width 67 height 27
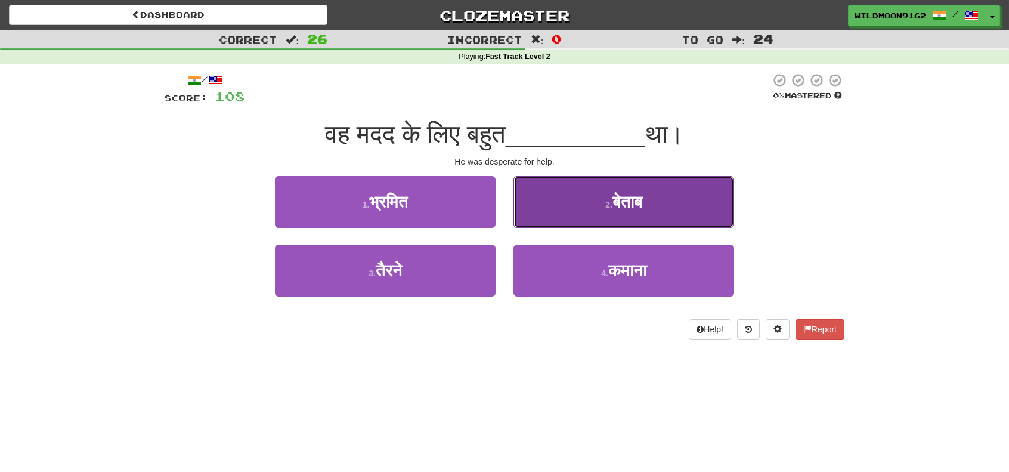
click at [605, 204] on small "2 ." at bounding box center [608, 205] width 7 height 10
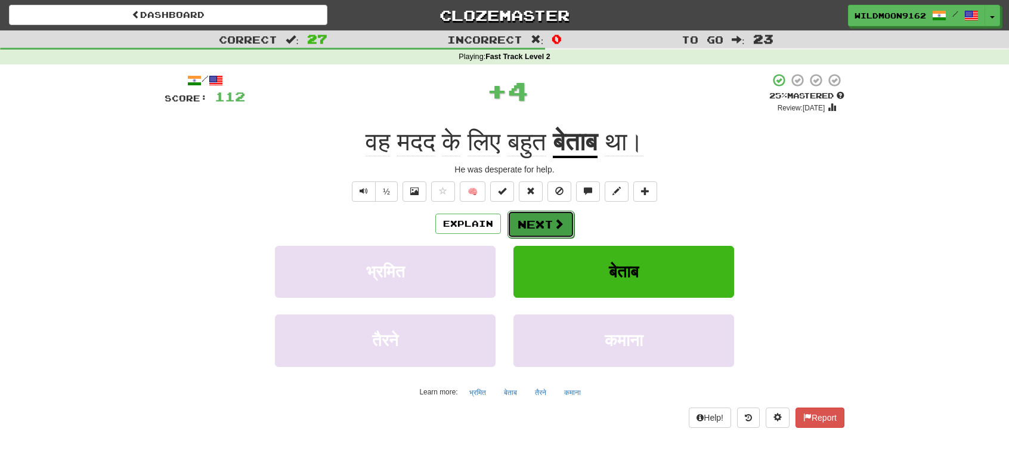
click at [539, 224] on button "Next" at bounding box center [540, 223] width 67 height 27
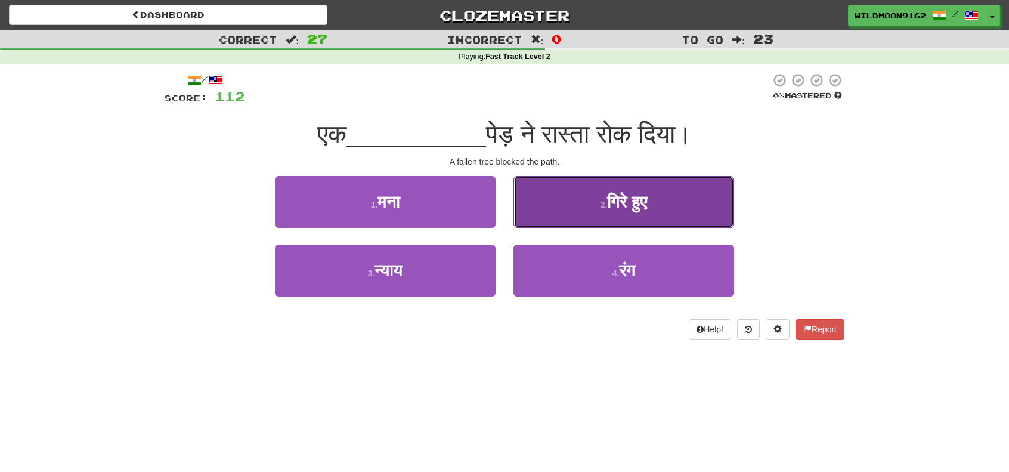
click at [608, 201] on span "गिरे हुए" at bounding box center [627, 202] width 40 height 18
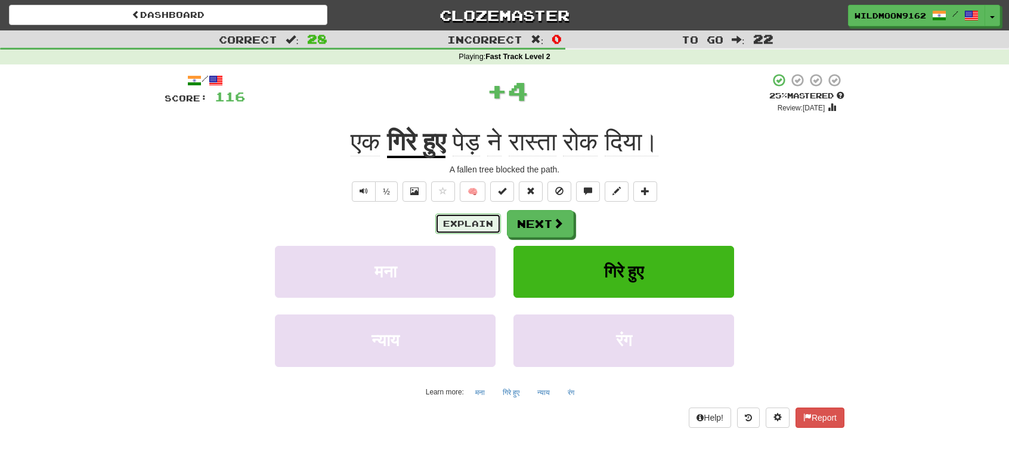
click at [452, 222] on button "Explain" at bounding box center [468, 223] width 66 height 20
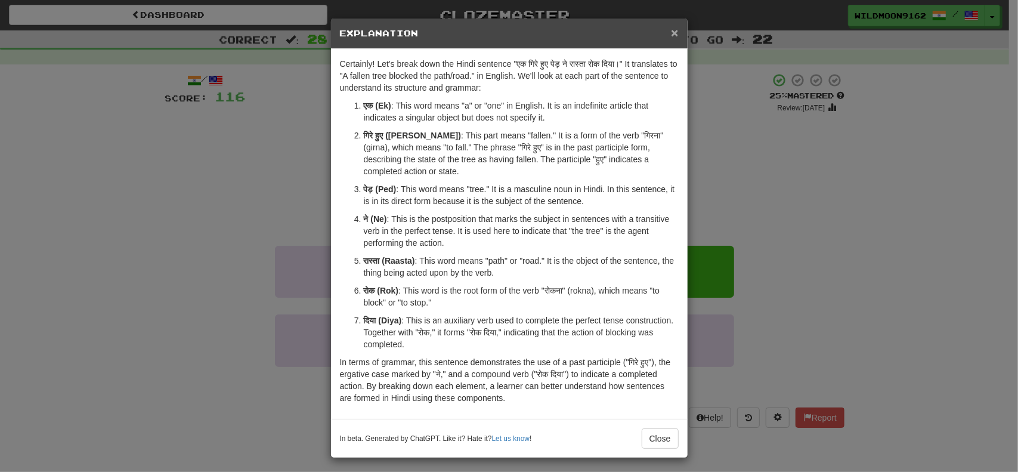
click at [671, 32] on span "×" at bounding box center [674, 33] width 7 height 14
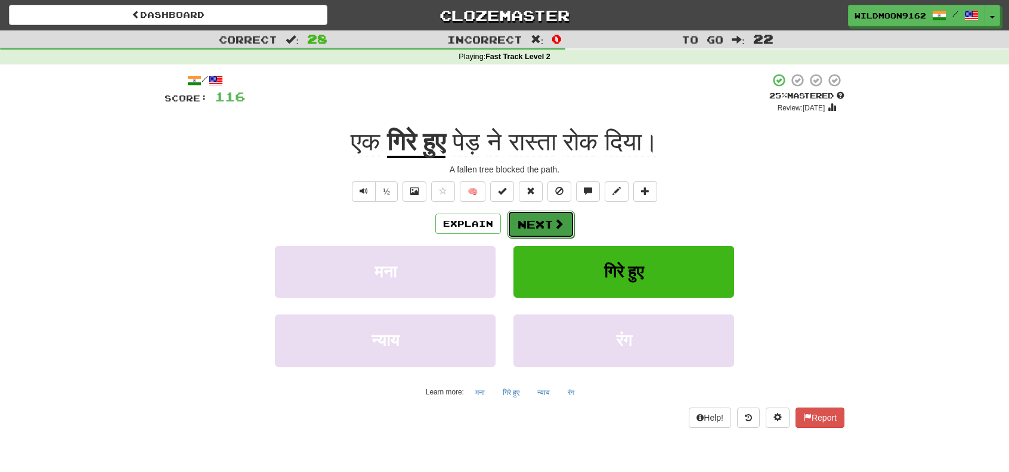
click at [530, 228] on button "Next" at bounding box center [540, 223] width 67 height 27
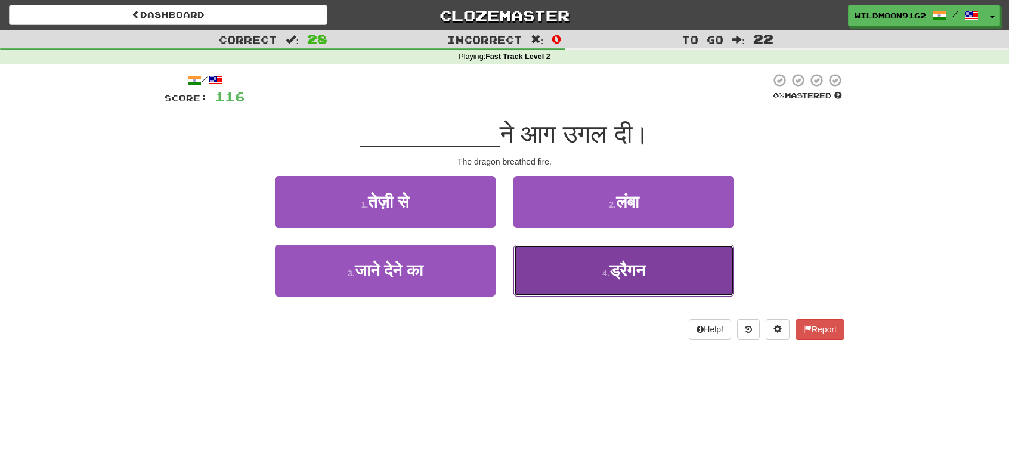
click at [620, 280] on button "4 . ड्रैगन" at bounding box center [623, 270] width 221 height 52
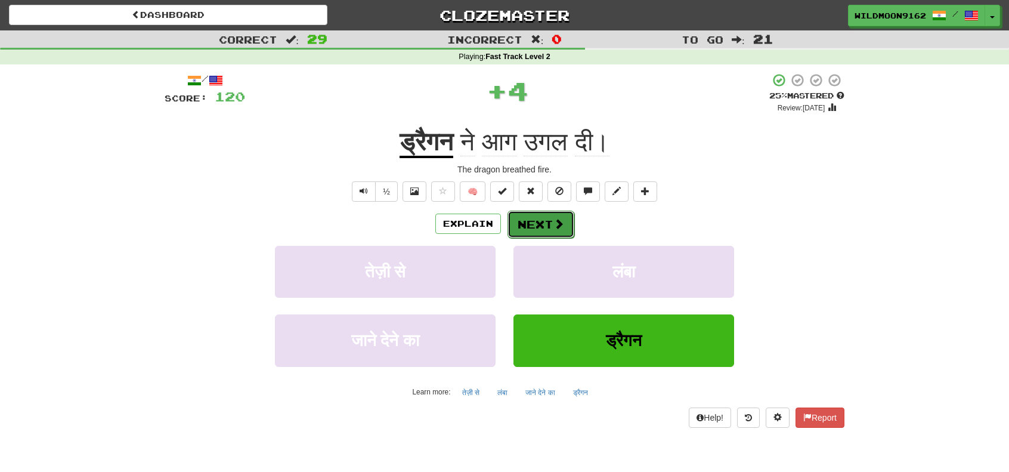
click at [525, 226] on button "Next" at bounding box center [540, 223] width 67 height 27
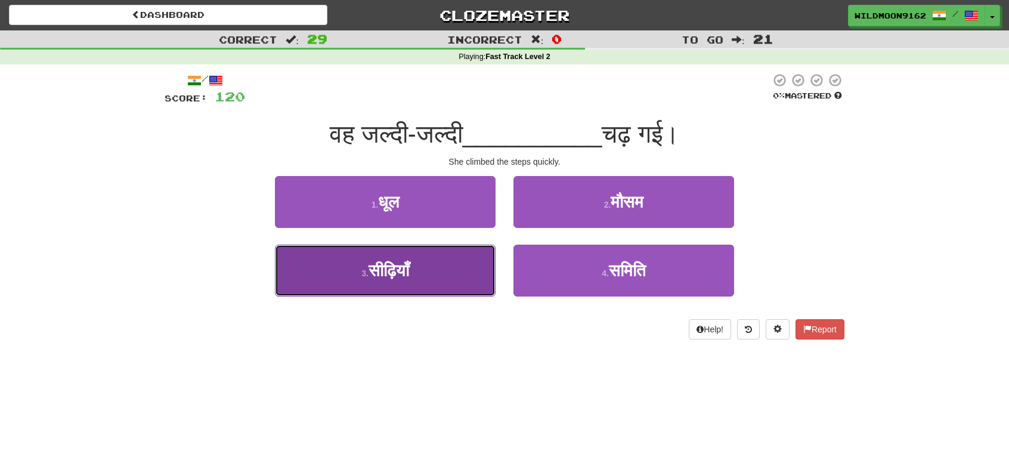
click at [395, 278] on span "सीढ़ियाँ" at bounding box center [388, 270] width 41 height 18
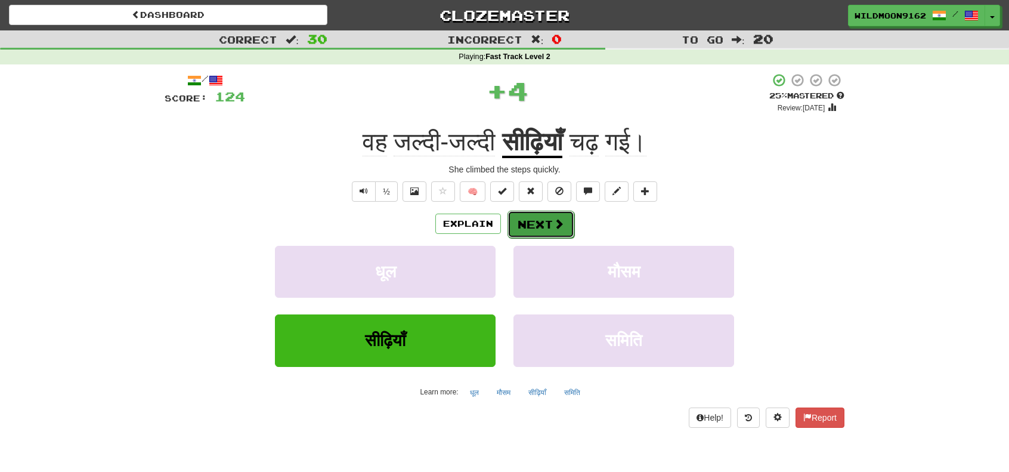
click at [544, 220] on button "Next" at bounding box center [540, 223] width 67 height 27
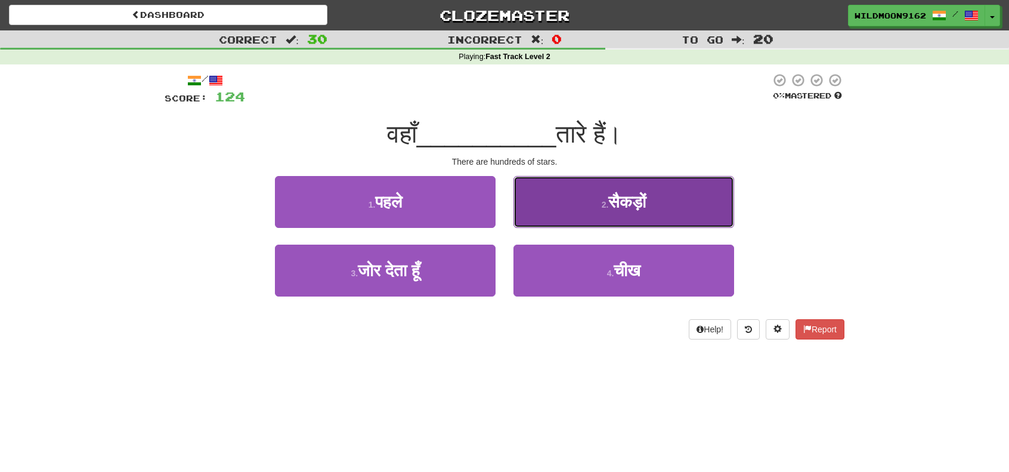
click at [583, 207] on button "2 . सैकड़ों" at bounding box center [623, 202] width 221 height 52
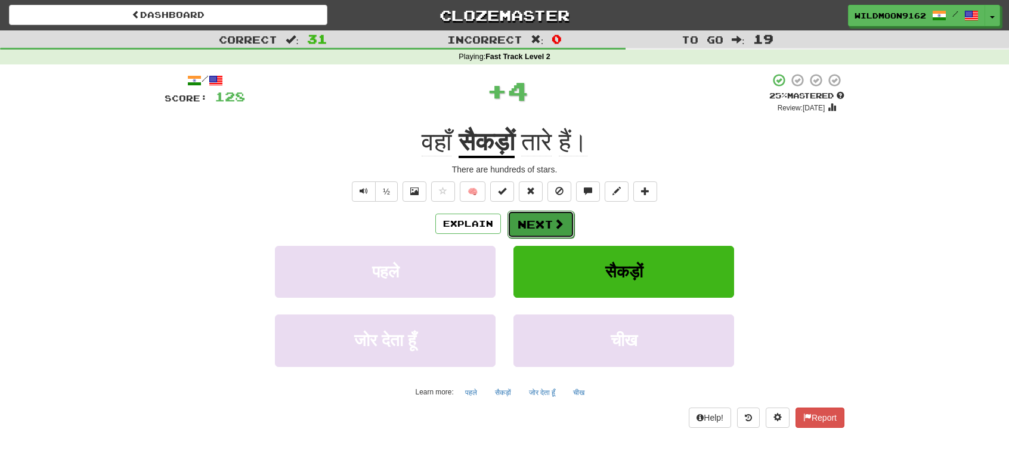
click at [532, 225] on button "Next" at bounding box center [540, 223] width 67 height 27
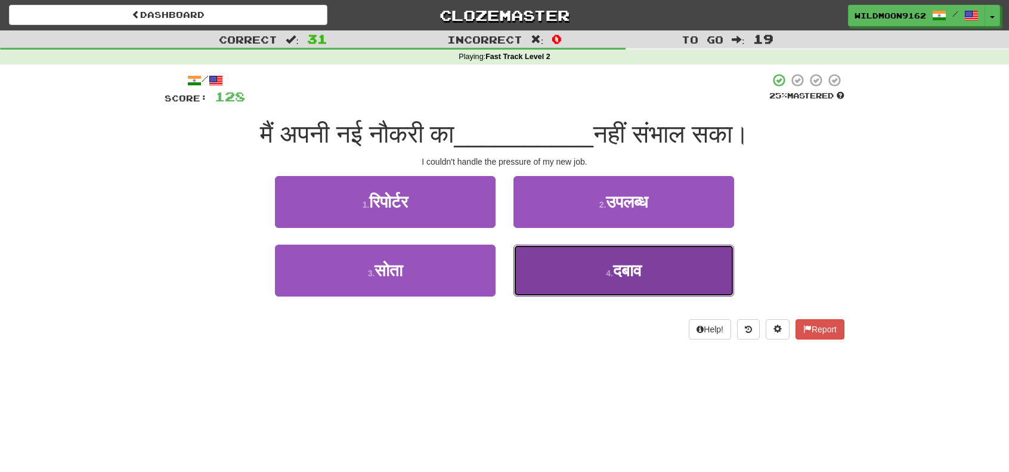
click at [613, 274] on span "दबाव" at bounding box center [627, 270] width 29 height 18
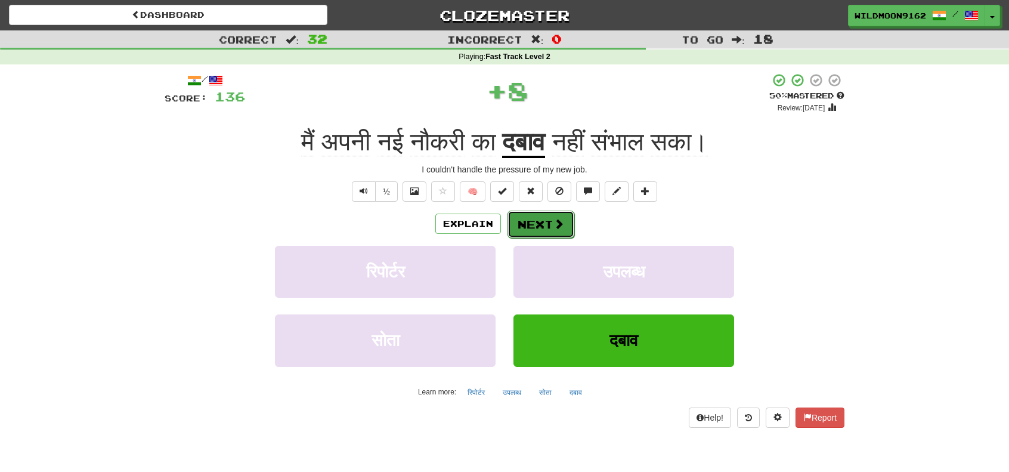
click at [535, 223] on button "Next" at bounding box center [540, 223] width 67 height 27
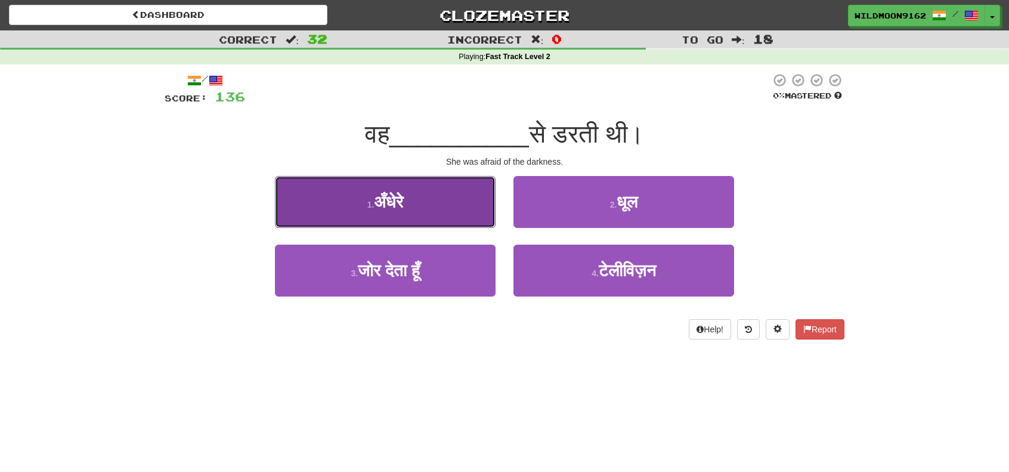
click at [432, 207] on button "1 . अँधेरे" at bounding box center [385, 202] width 221 height 52
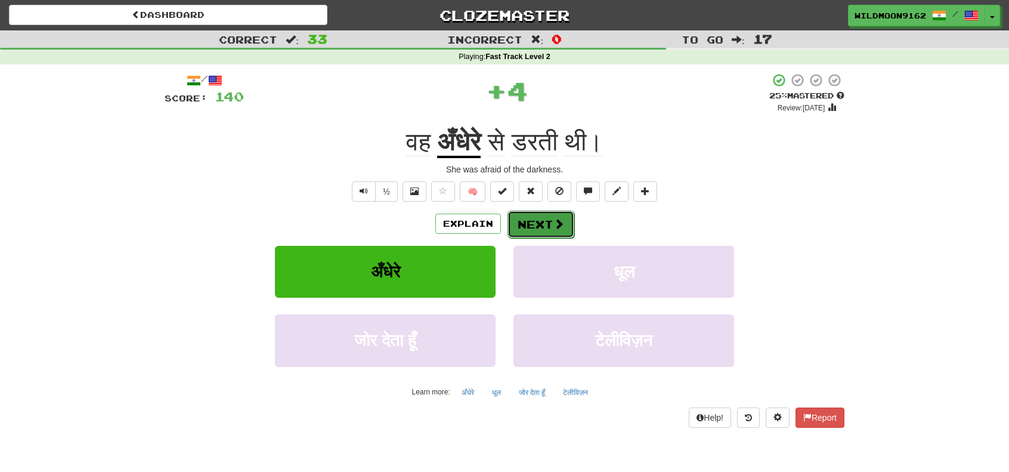
click at [560, 226] on span at bounding box center [558, 223] width 11 height 11
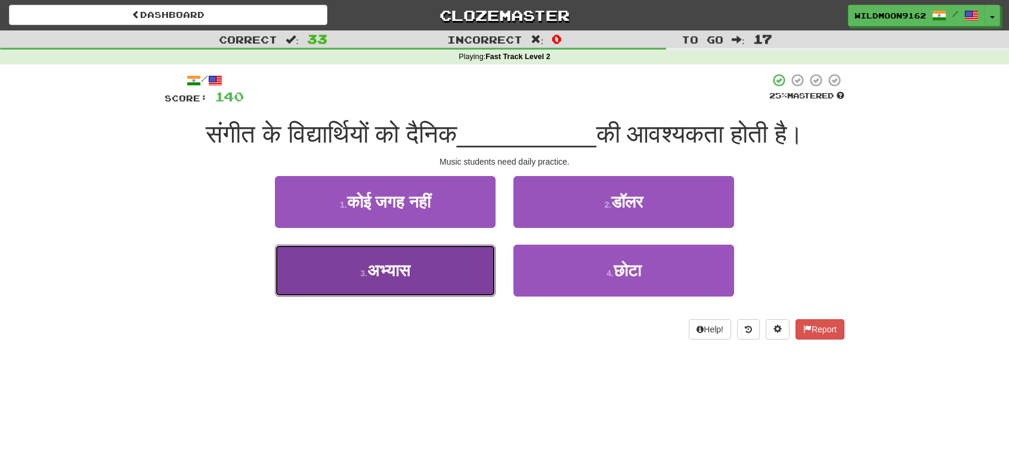
click at [410, 278] on span "अभ्यास" at bounding box center [388, 270] width 43 height 18
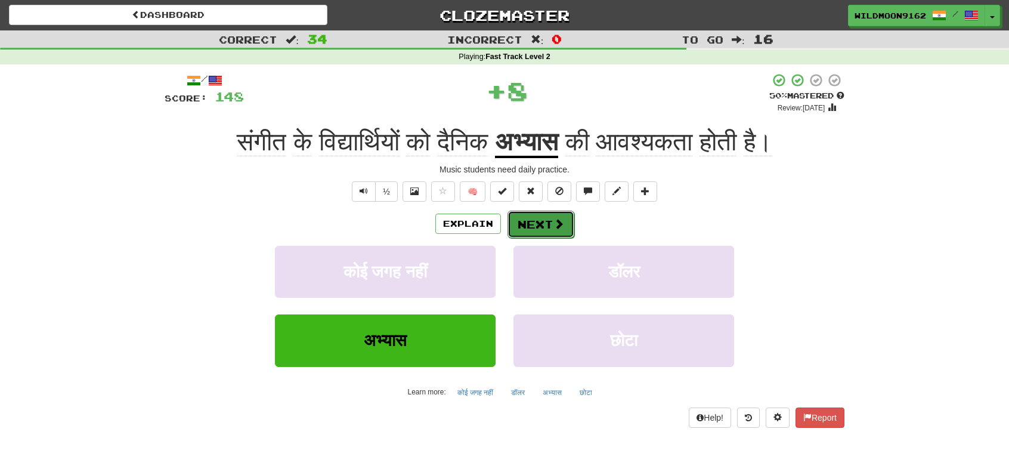
click at [550, 226] on button "Next" at bounding box center [540, 223] width 67 height 27
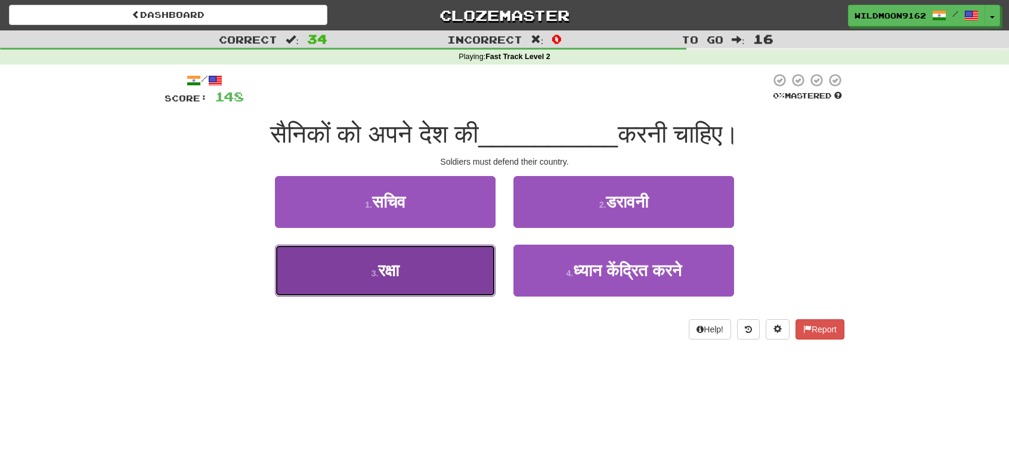
click at [443, 275] on button "3 . रक्षा" at bounding box center [385, 270] width 221 height 52
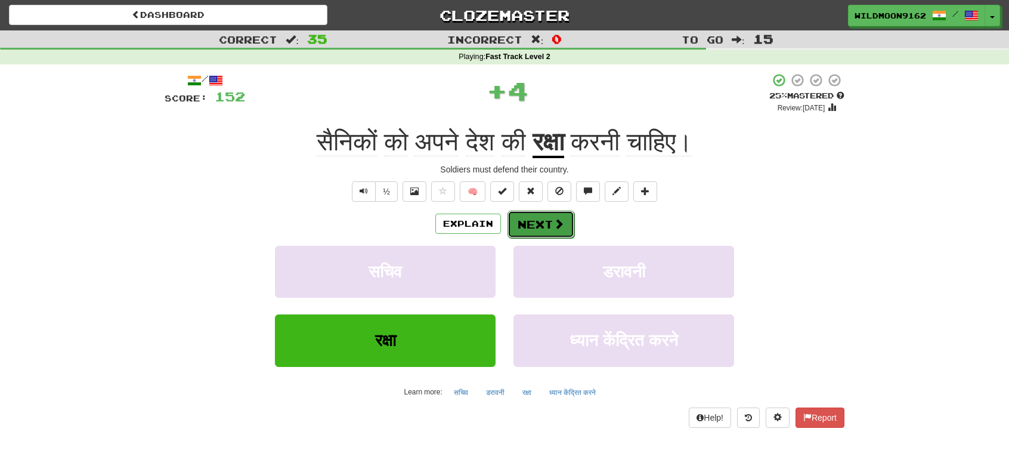
click at [543, 224] on button "Next" at bounding box center [540, 223] width 67 height 27
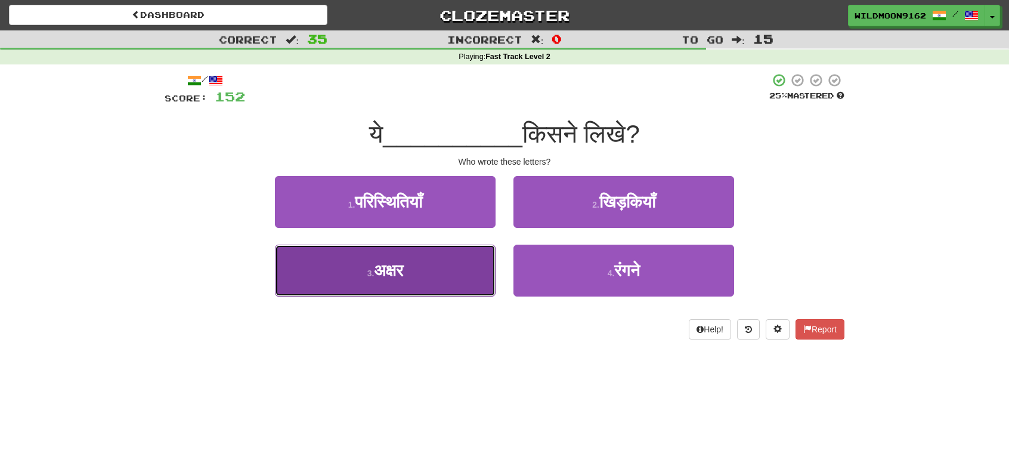
click at [435, 284] on button "3 . अक्षर" at bounding box center [385, 270] width 221 height 52
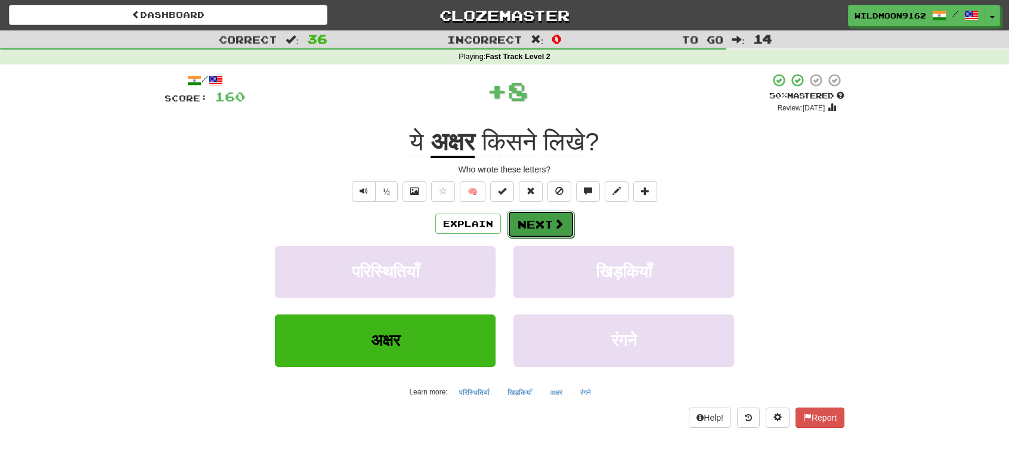
click at [526, 224] on button "Next" at bounding box center [540, 223] width 67 height 27
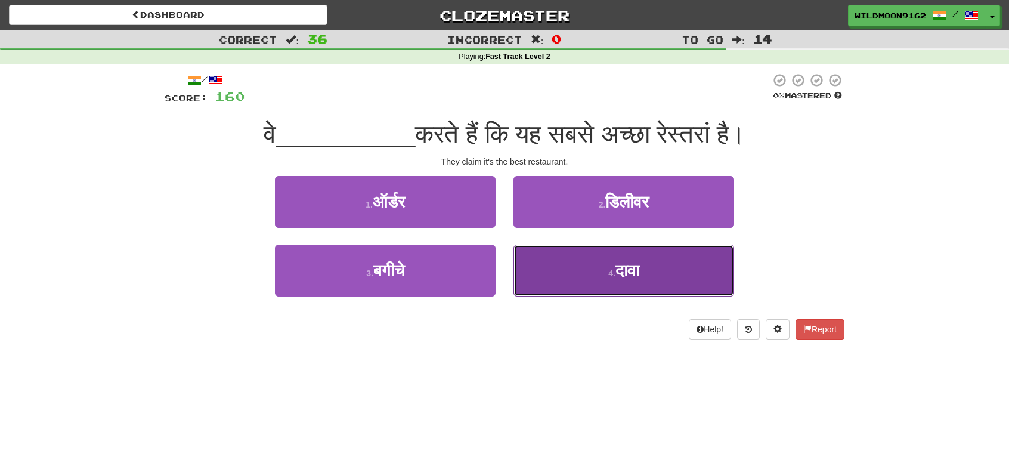
click at [604, 277] on button "4 . दावा" at bounding box center [623, 270] width 221 height 52
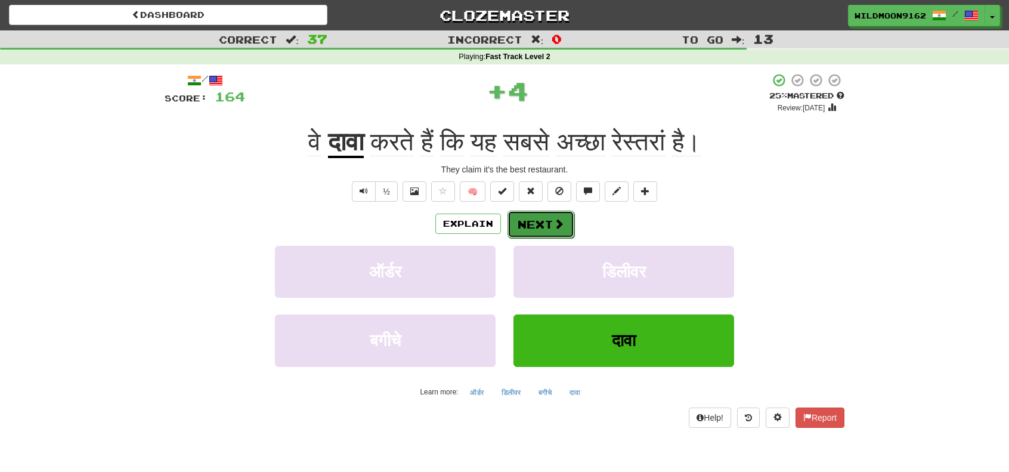
click at [545, 225] on button "Next" at bounding box center [540, 223] width 67 height 27
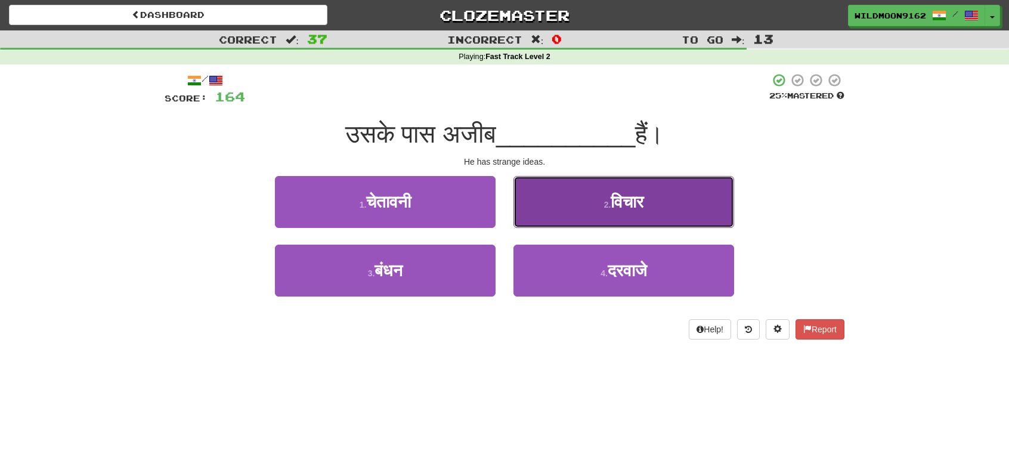
click at [589, 203] on button "2 . विचार" at bounding box center [623, 202] width 221 height 52
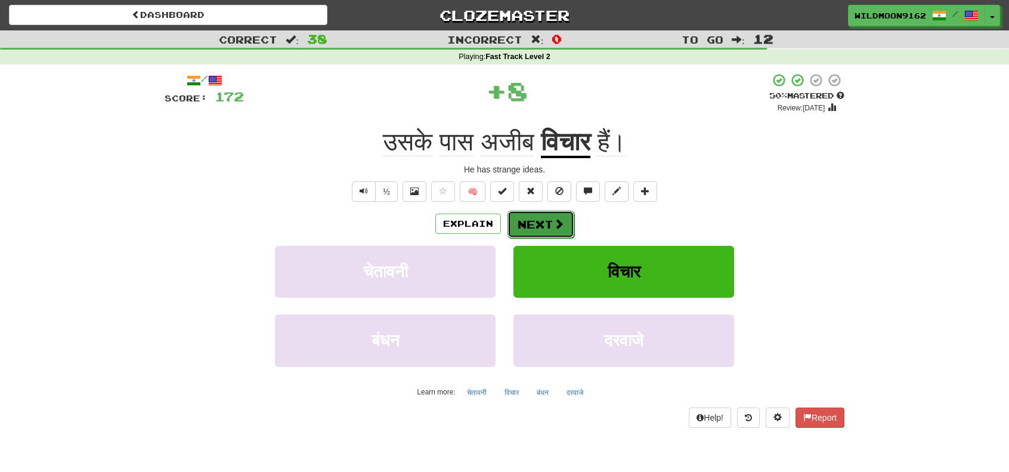
click at [546, 222] on button "Next" at bounding box center [540, 223] width 67 height 27
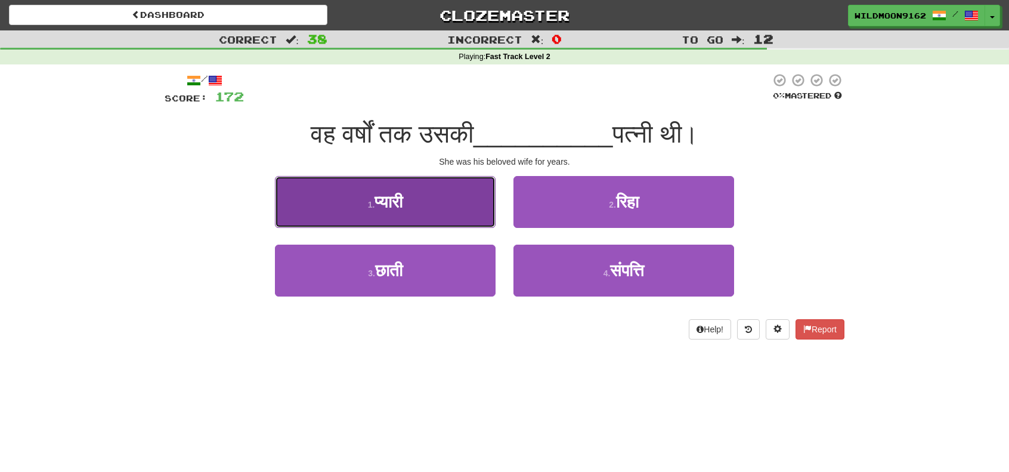
click at [417, 209] on button "1 . प्यारी" at bounding box center [385, 202] width 221 height 52
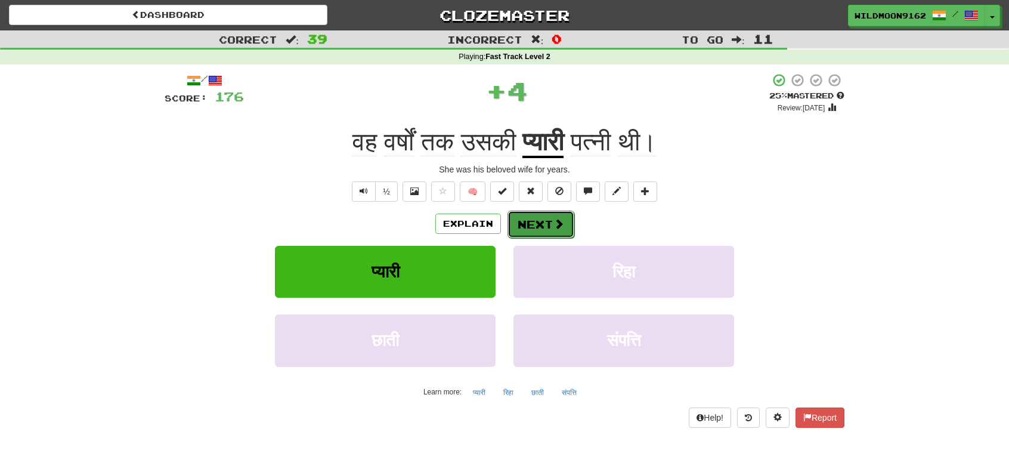
click at [534, 225] on button "Next" at bounding box center [540, 223] width 67 height 27
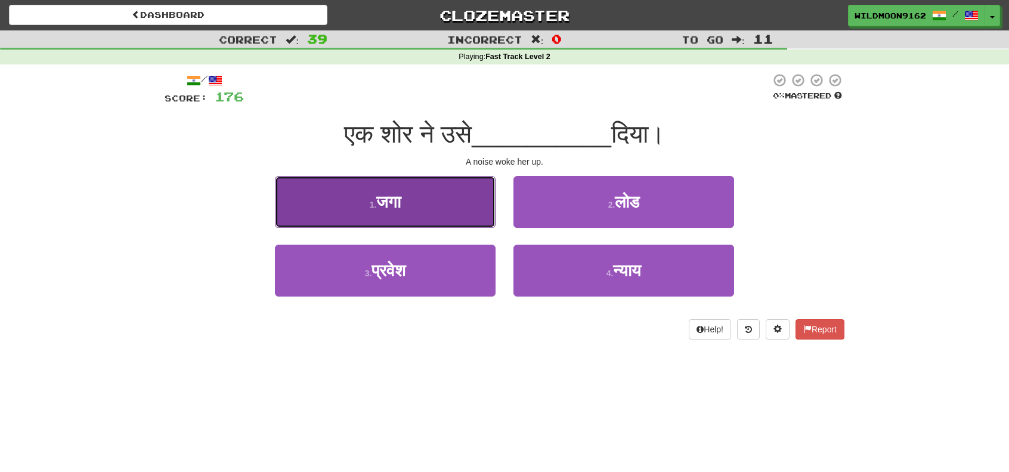
click at [435, 206] on button "1 . जगा" at bounding box center [385, 202] width 221 height 52
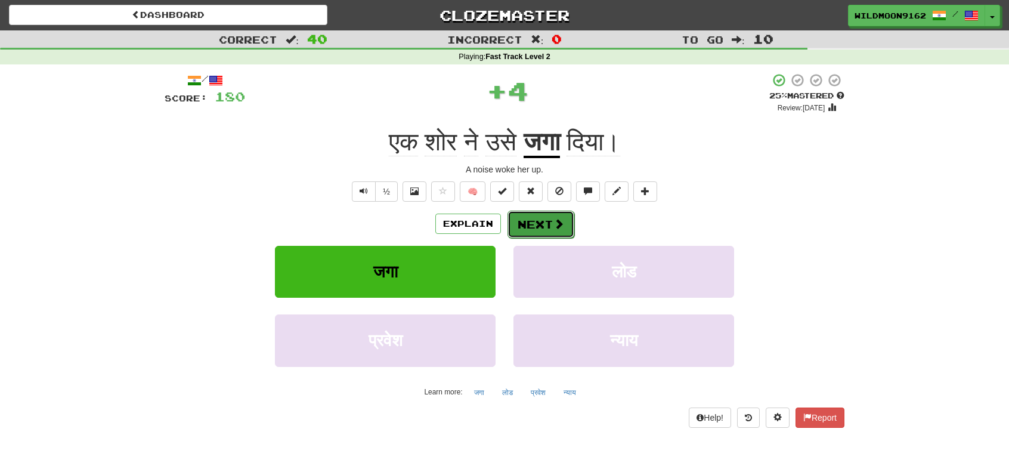
click at [546, 220] on button "Next" at bounding box center [540, 223] width 67 height 27
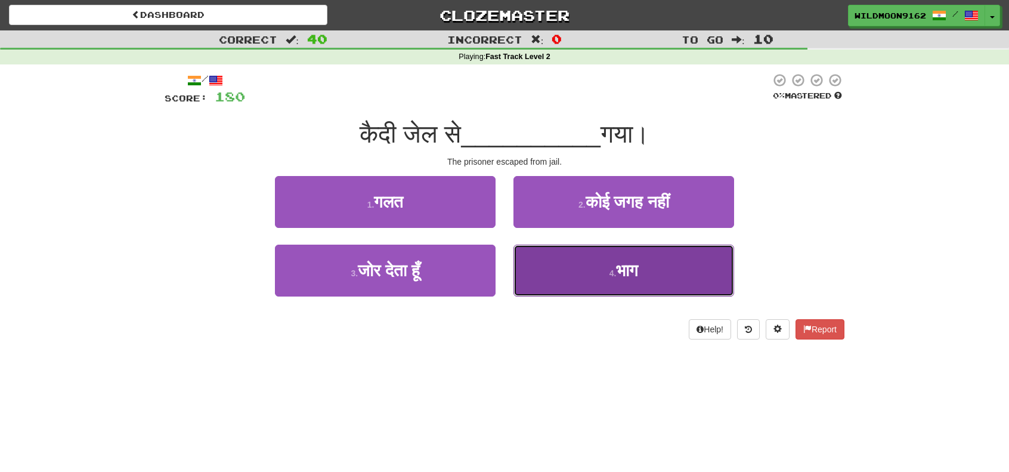
click at [609, 273] on small "4 ." at bounding box center [612, 273] width 7 height 10
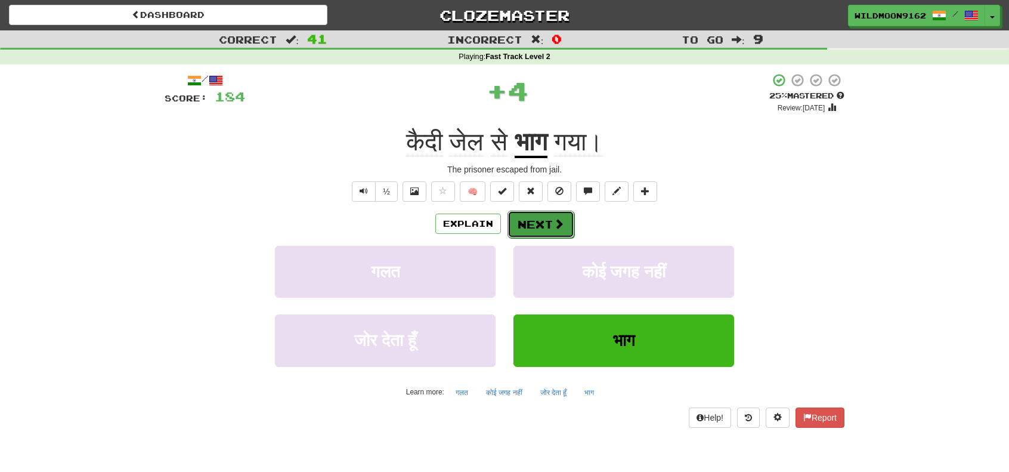
click at [537, 225] on button "Next" at bounding box center [540, 223] width 67 height 27
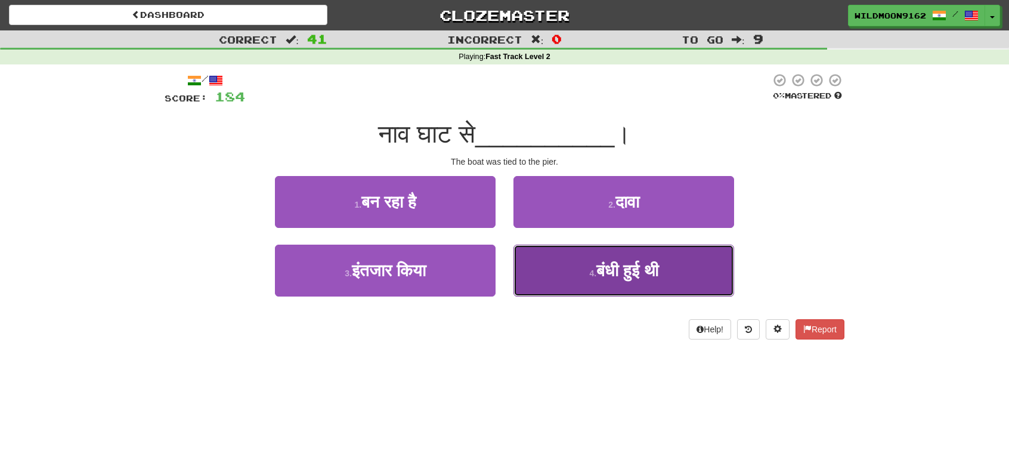
click at [609, 270] on span "बंधी हुई थी" at bounding box center [627, 270] width 62 height 18
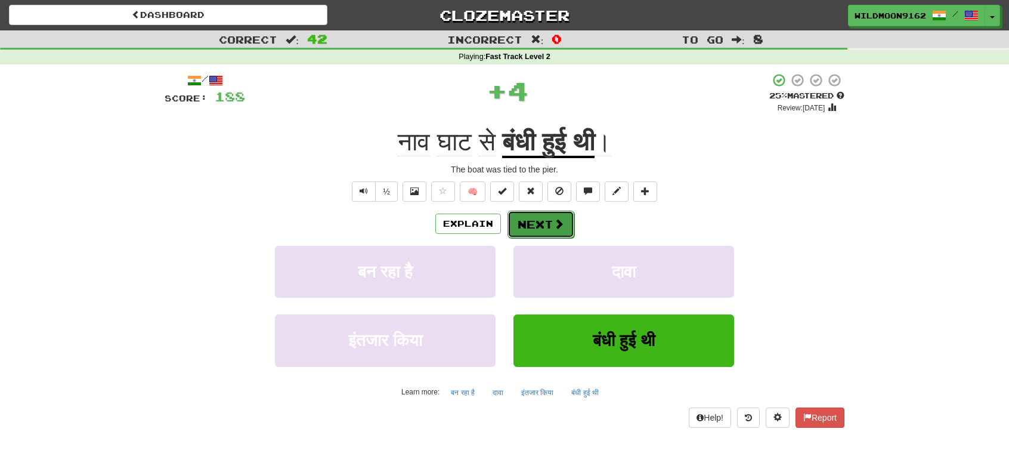
click at [558, 219] on span at bounding box center [558, 223] width 11 height 11
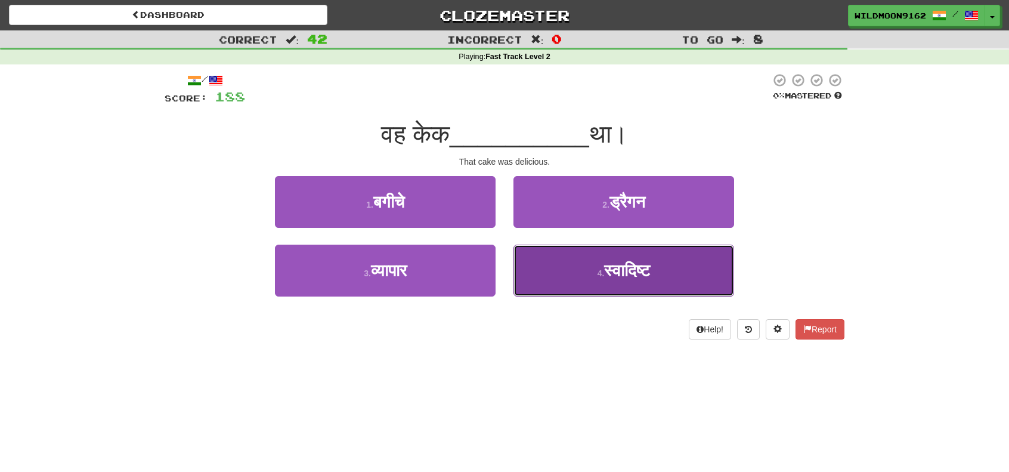
click at [615, 270] on span "स्वादिष्ट" at bounding box center [627, 270] width 46 height 18
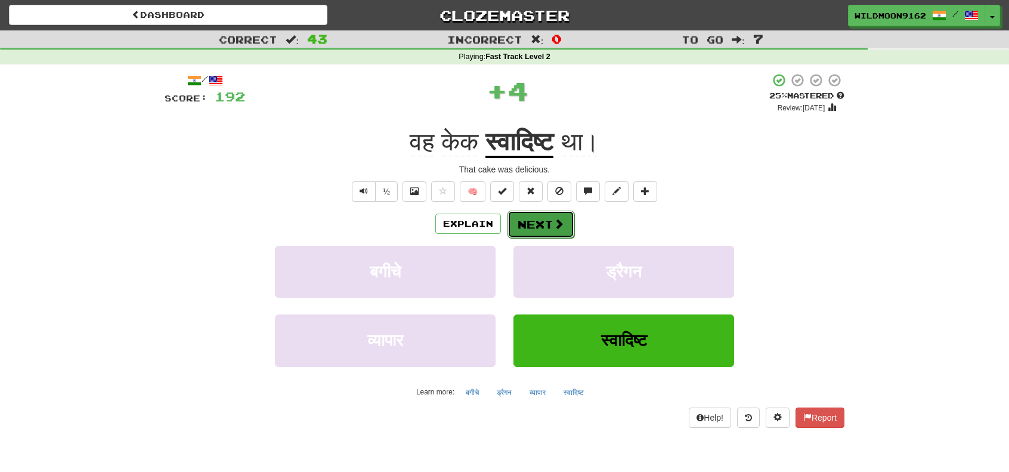
click at [548, 225] on button "Next" at bounding box center [540, 223] width 67 height 27
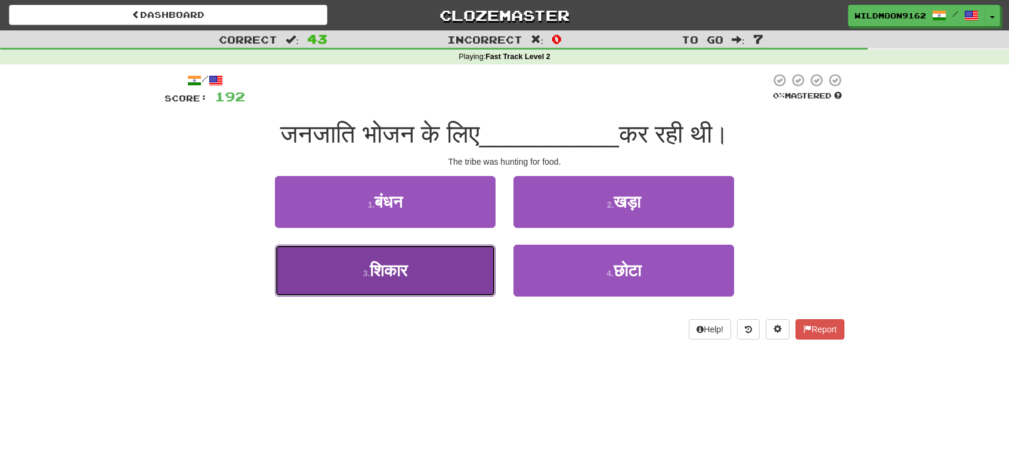
click at [427, 283] on button "3 . शिकार" at bounding box center [385, 270] width 221 height 52
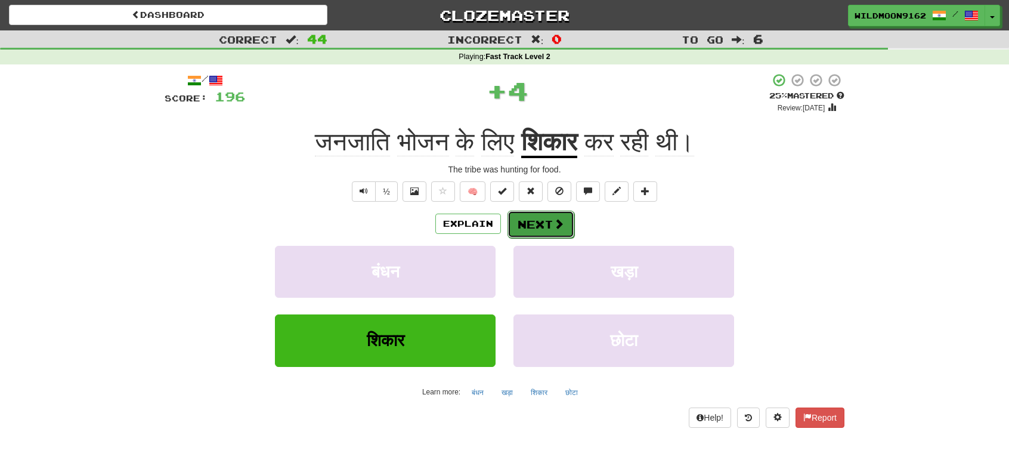
click at [554, 221] on span at bounding box center [558, 223] width 11 height 11
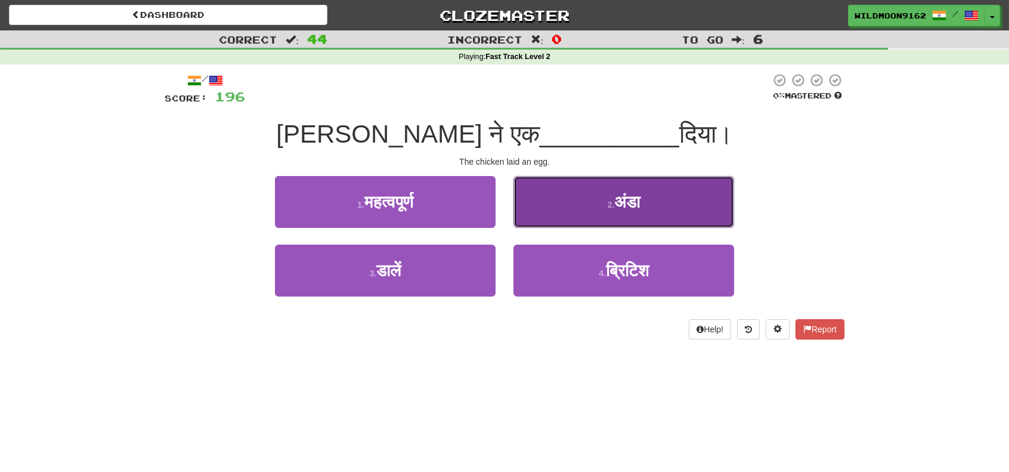
click at [621, 201] on span "अंडा" at bounding box center [627, 202] width 26 height 18
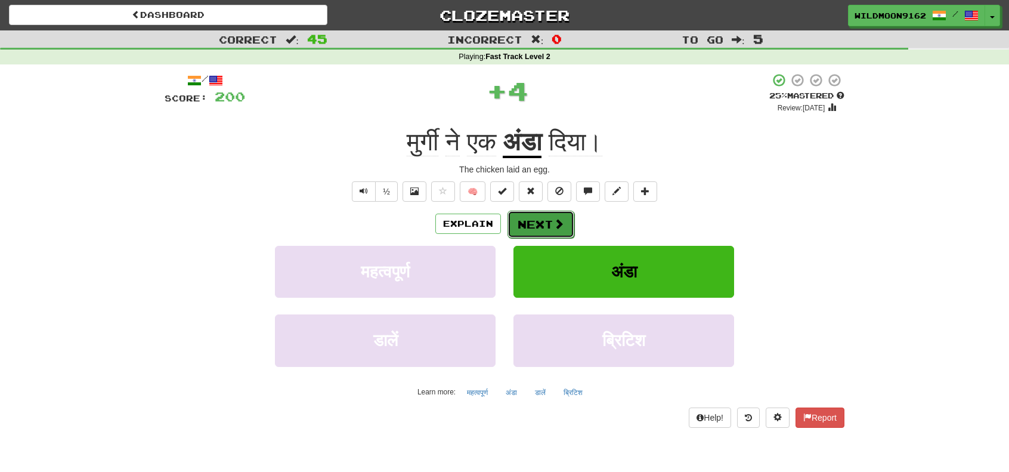
click at [551, 225] on button "Next" at bounding box center [540, 223] width 67 height 27
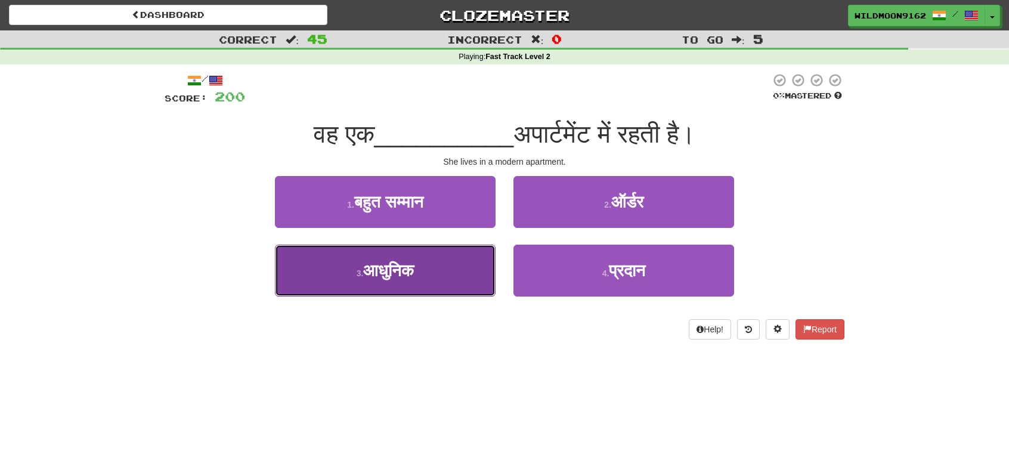
click at [415, 281] on button "3 . आधुनिक" at bounding box center [385, 270] width 221 height 52
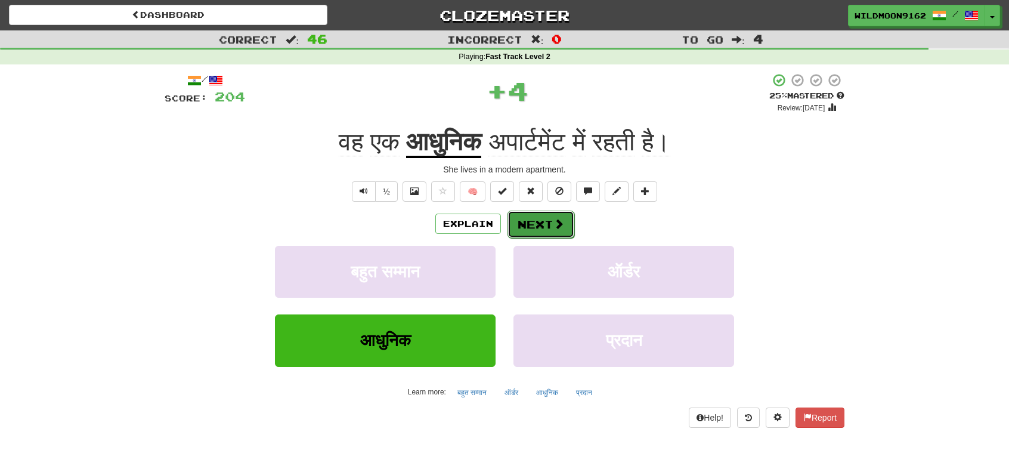
click at [562, 225] on span at bounding box center [558, 223] width 11 height 11
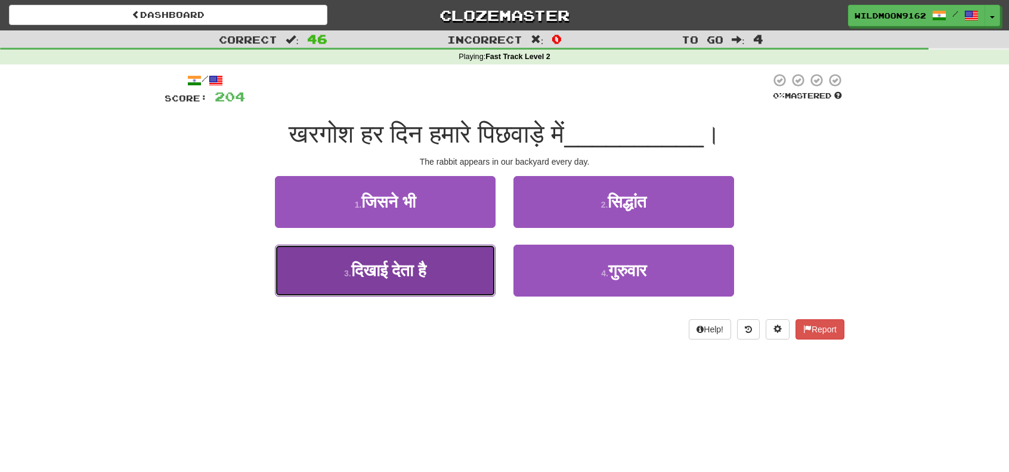
click at [406, 282] on button "3 . दिखाई देता है" at bounding box center [385, 270] width 221 height 52
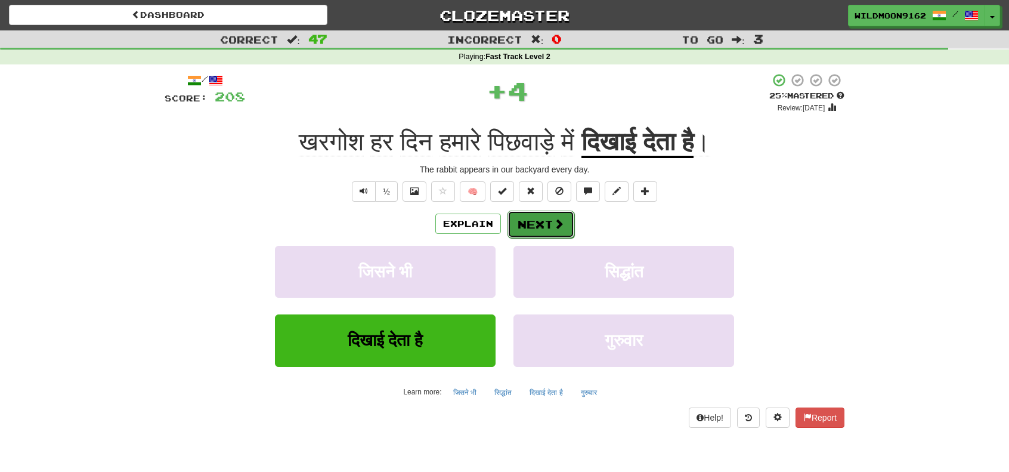
click at [536, 227] on button "Next" at bounding box center [540, 223] width 67 height 27
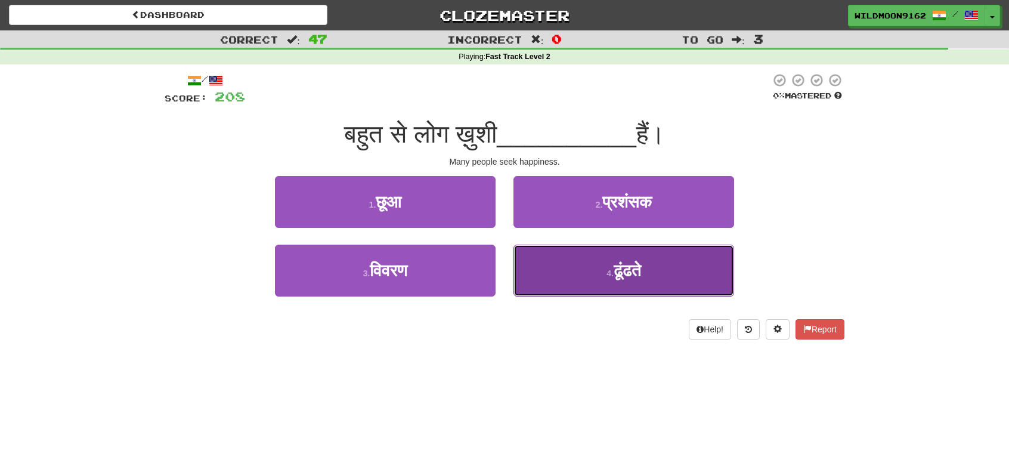
click at [616, 269] on span "ढूंढते" at bounding box center [626, 270] width 27 height 18
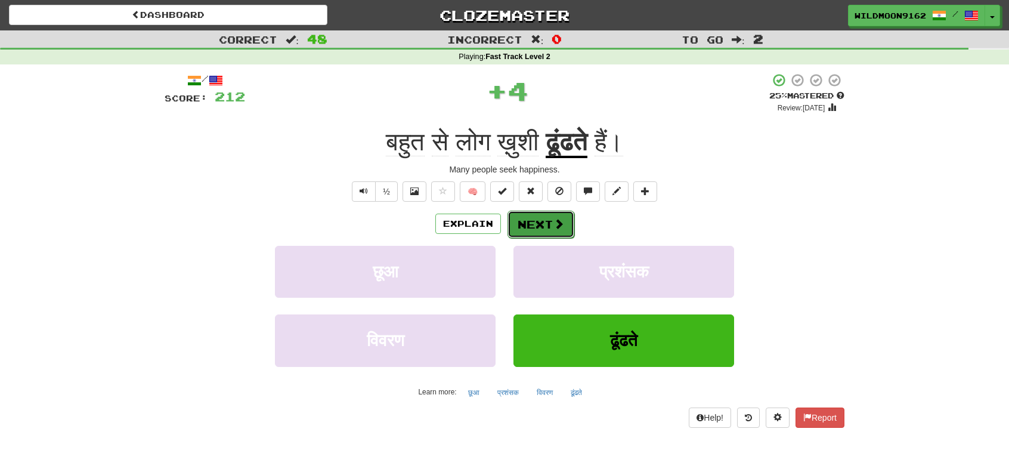
click at [553, 225] on span at bounding box center [558, 223] width 11 height 11
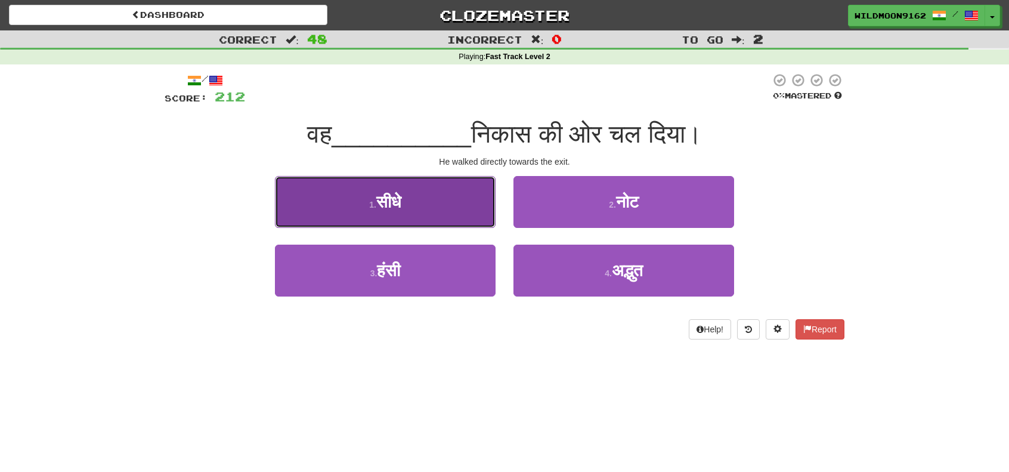
click at [397, 200] on span "सीधे" at bounding box center [388, 202] width 25 height 18
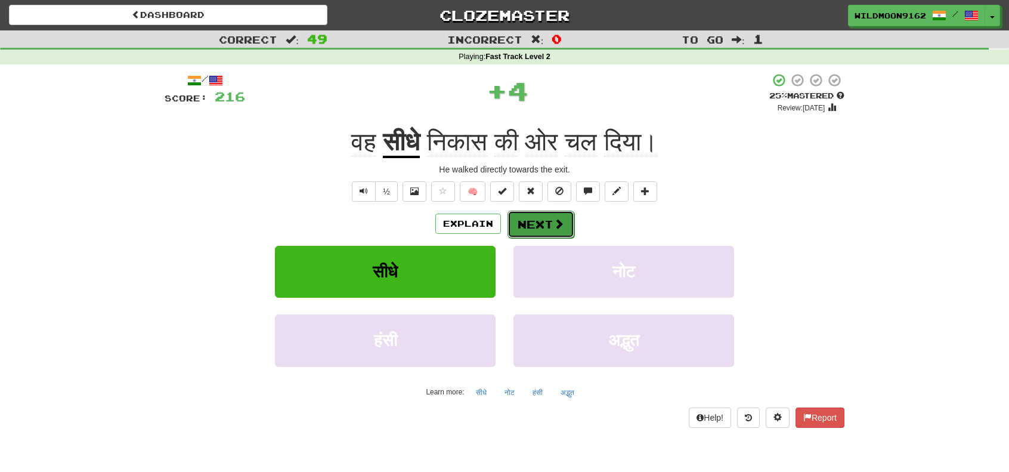
click at [553, 222] on span at bounding box center [558, 223] width 11 height 11
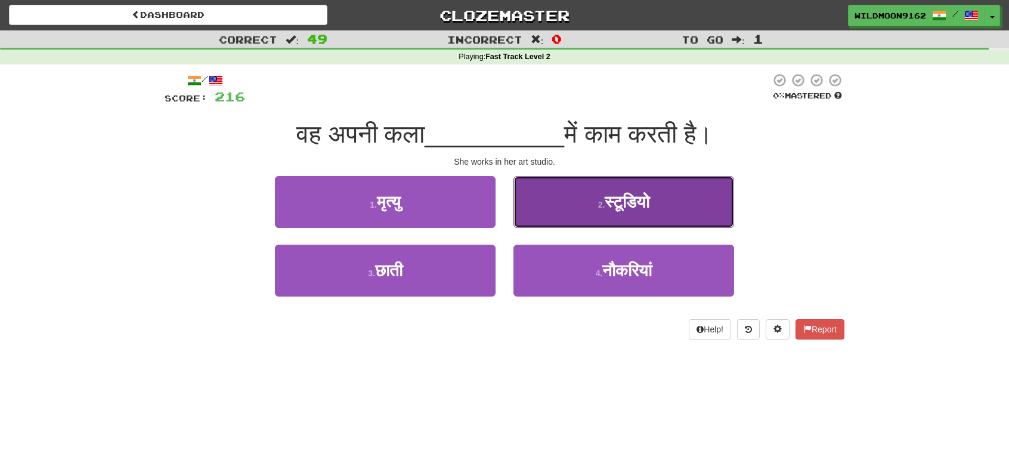
click at [615, 200] on span "स्टूडियो" at bounding box center [626, 202] width 45 height 18
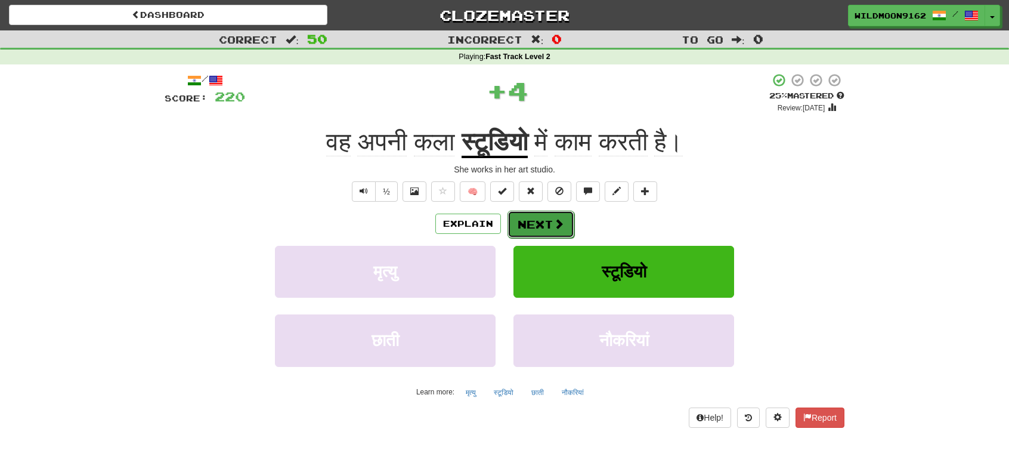
click at [559, 223] on span at bounding box center [558, 223] width 11 height 11
